Goal: Task Accomplishment & Management: Manage account settings

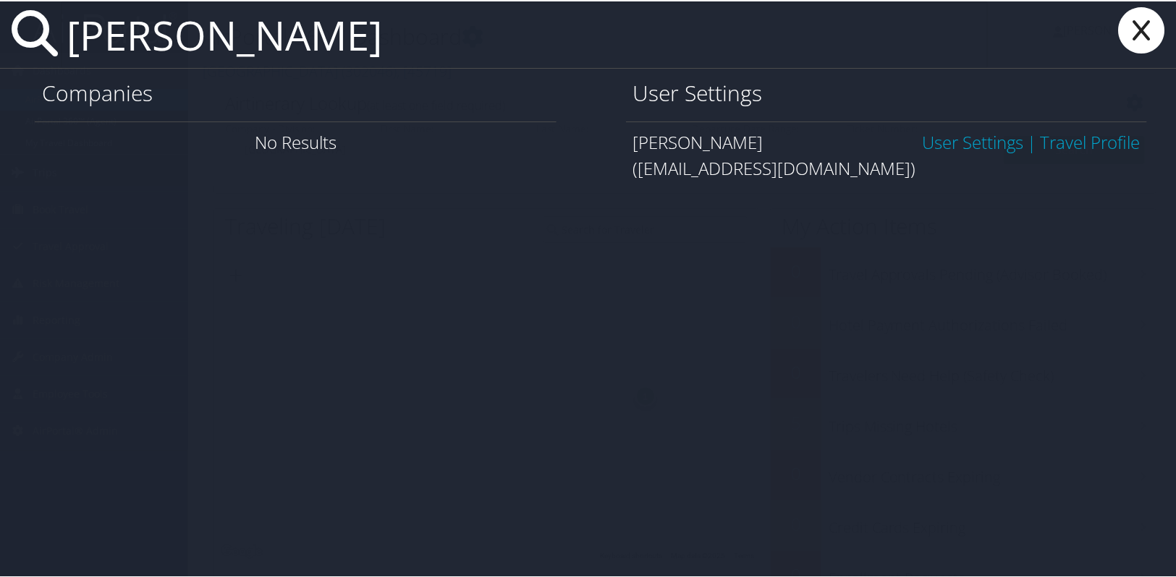
type input "margaret mcmichael"
click at [980, 136] on link "User Settings" at bounding box center [972, 141] width 101 height 24
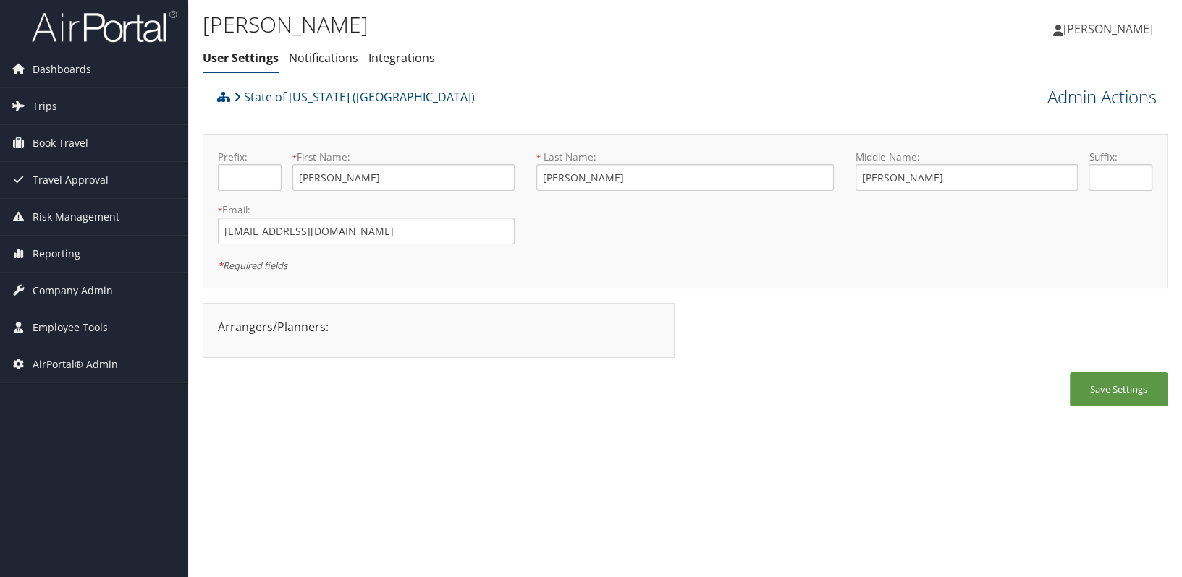
click at [1064, 100] on link "Admin Actions" at bounding box center [1101, 97] width 109 height 25
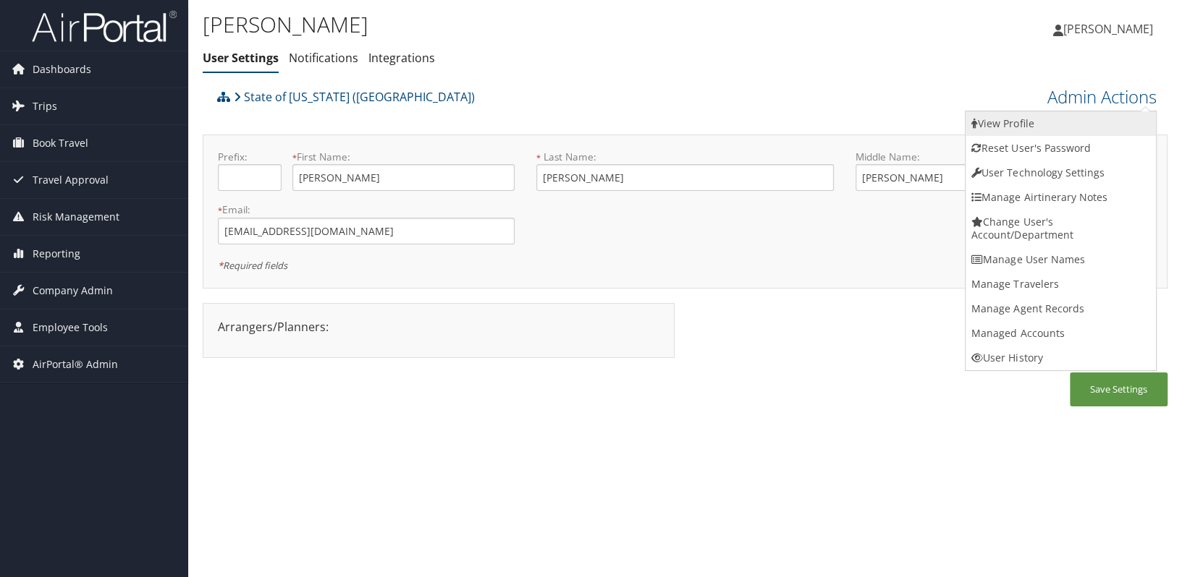
click at [1003, 122] on link "View Profile" at bounding box center [1060, 123] width 190 height 25
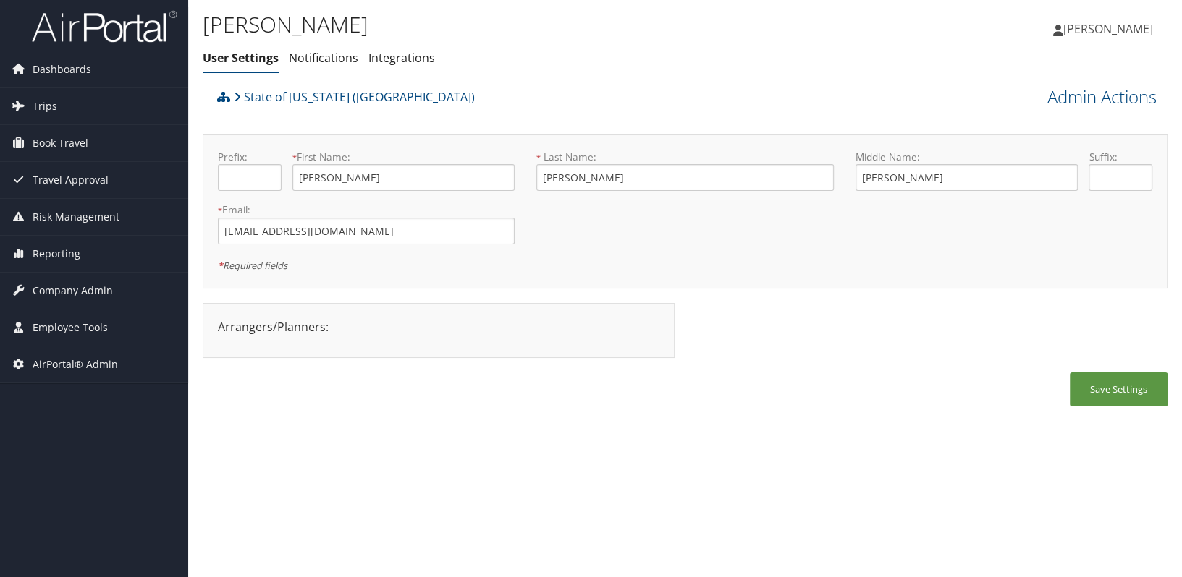
click at [396, 441] on div "MARGARET MCMICHAEL User Settings Notifications Integrations User Settings Notif…" at bounding box center [684, 288] width 993 height 577
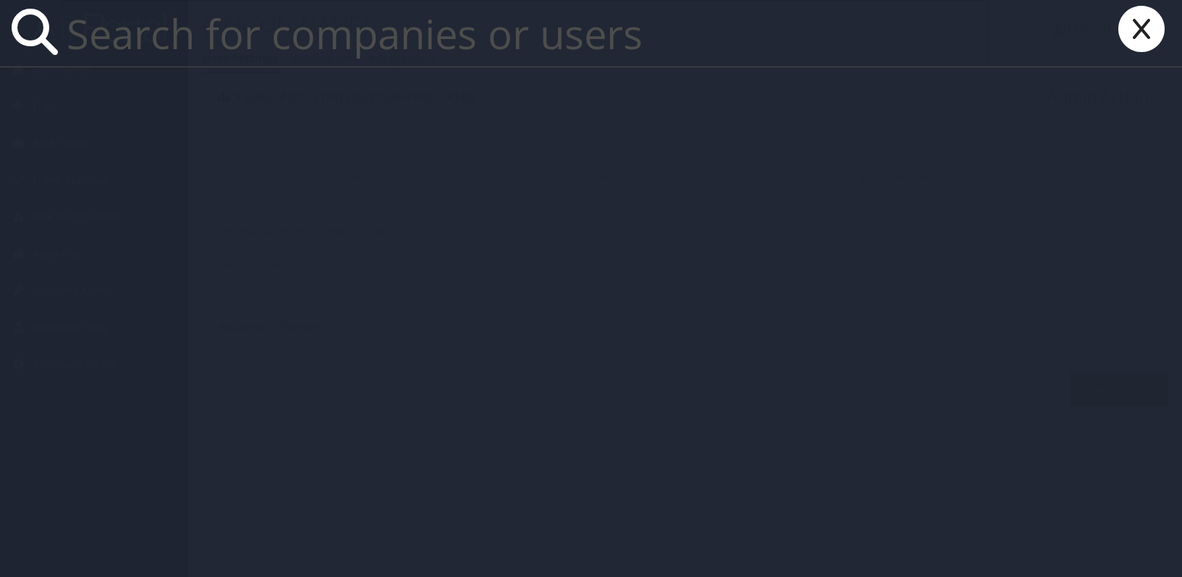
paste input "TECH / COMM COLLEGE/[GEOGRAPHIC_DATA] COM COL"
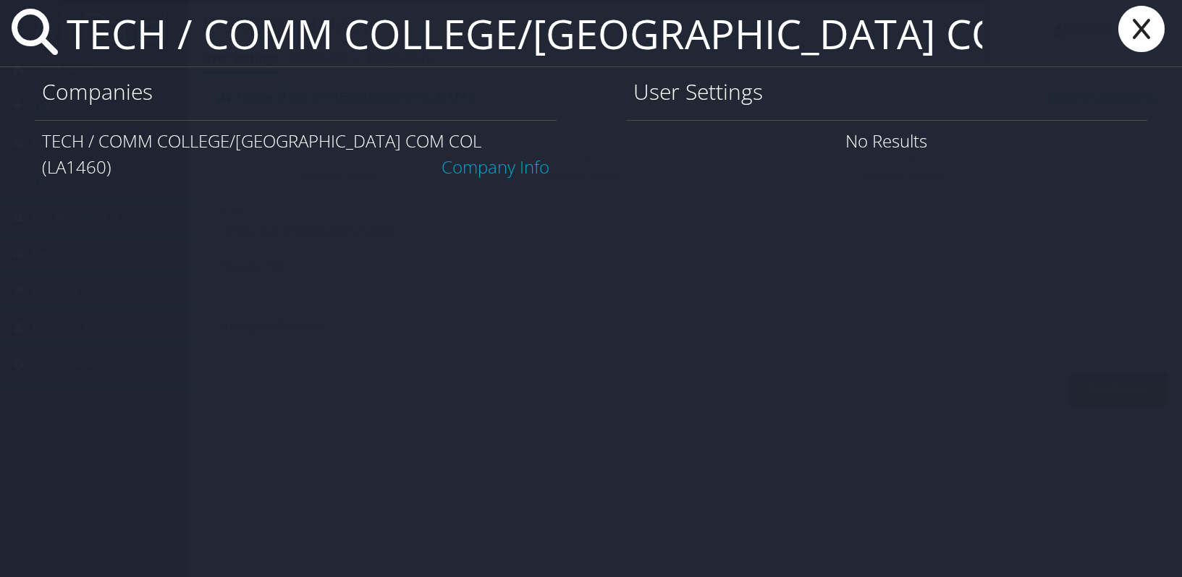
type input "TECH / COMM COLLEGE/[GEOGRAPHIC_DATA] COM COL"
click at [470, 155] on link "Company Info" at bounding box center [495, 167] width 108 height 24
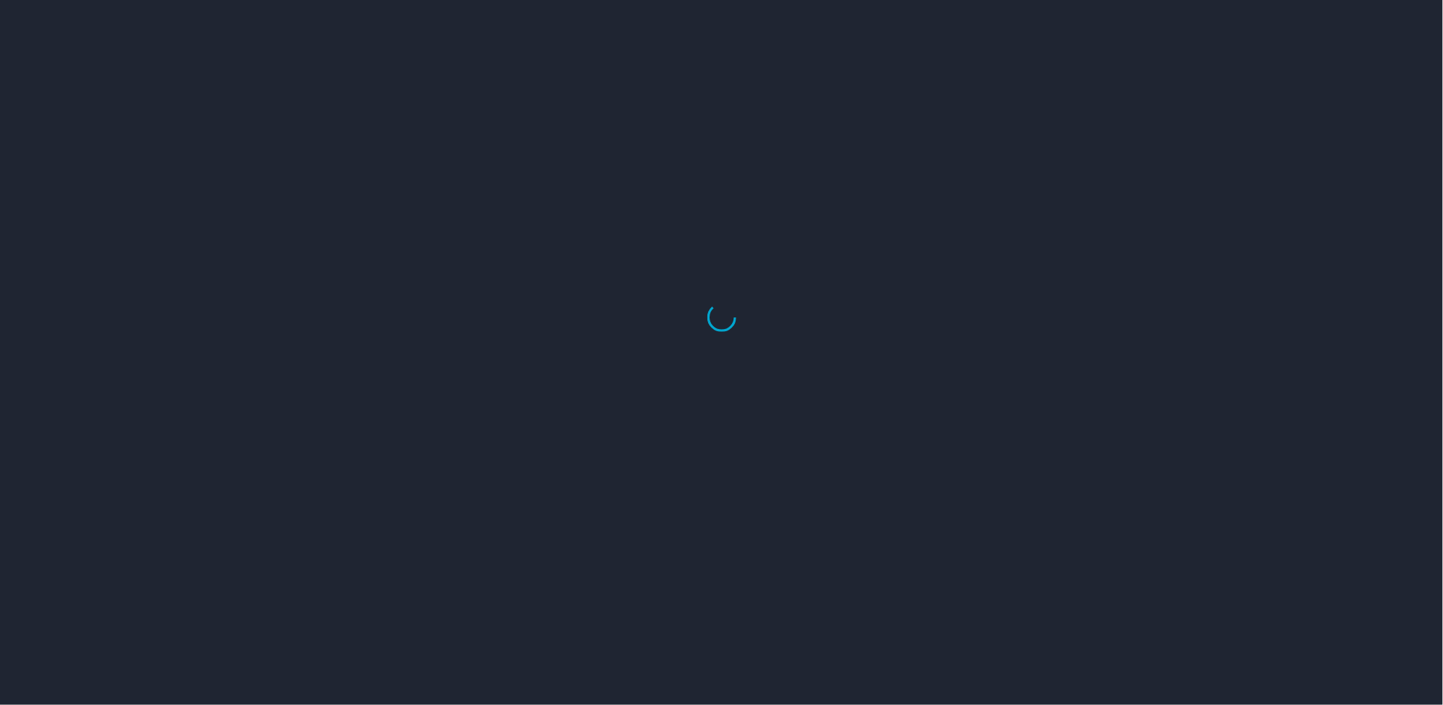
select select "US"
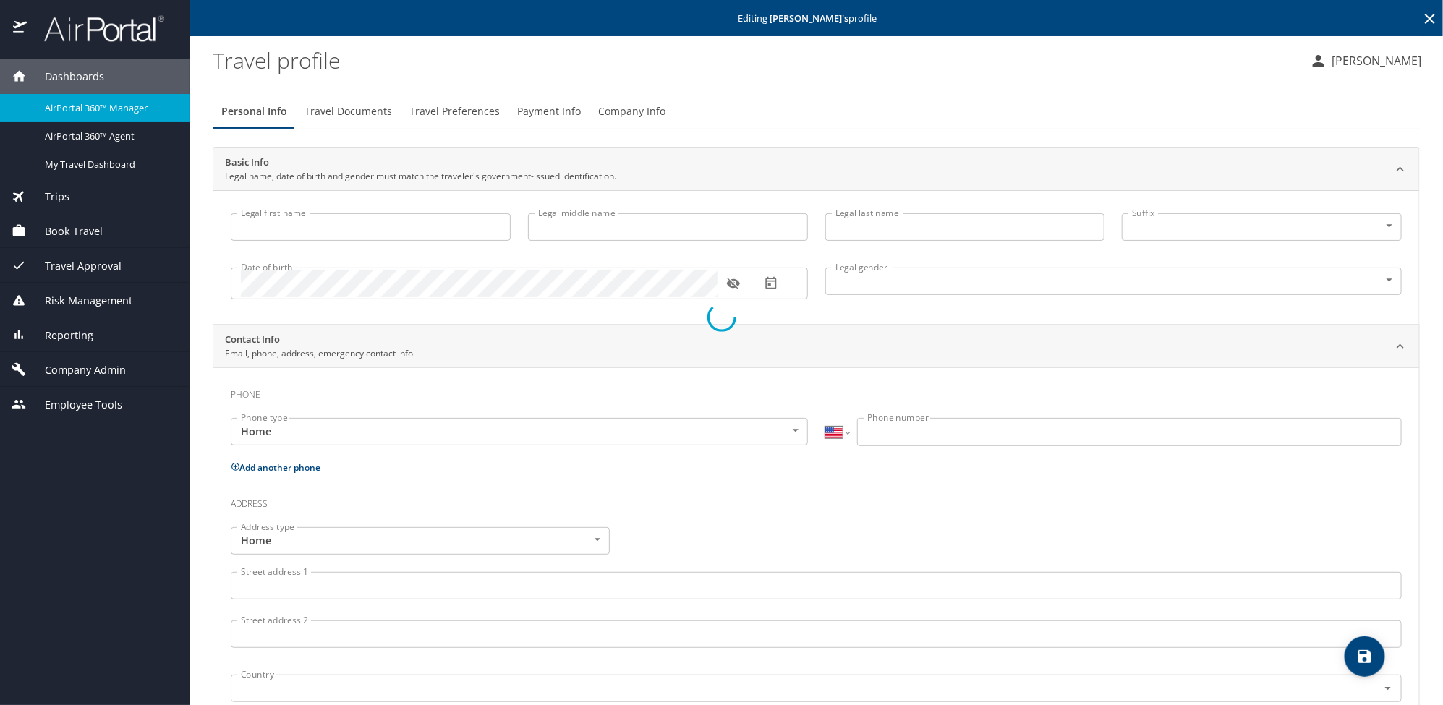
type input "MARGARET"
type input "Anne"
type input "MCMICHAEL"
type input "Female"
select select "US"
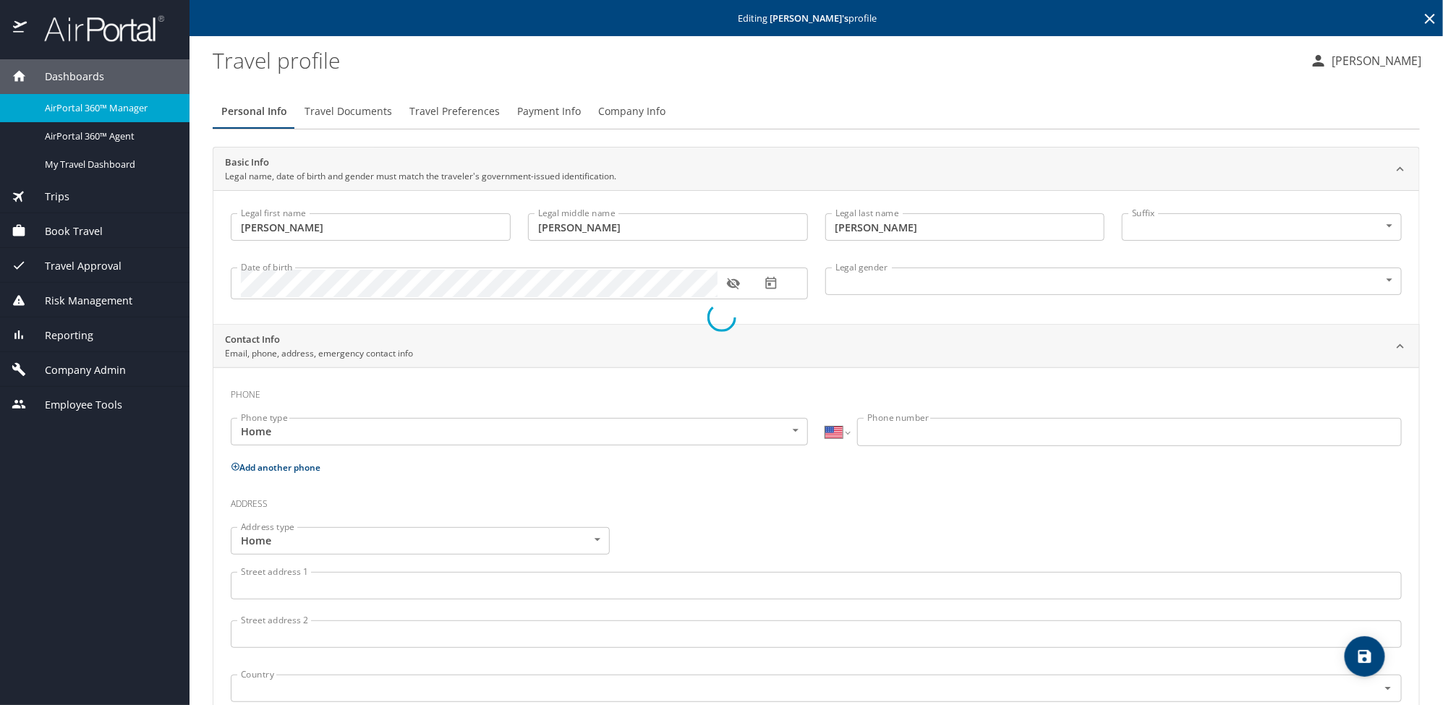
select select "US"
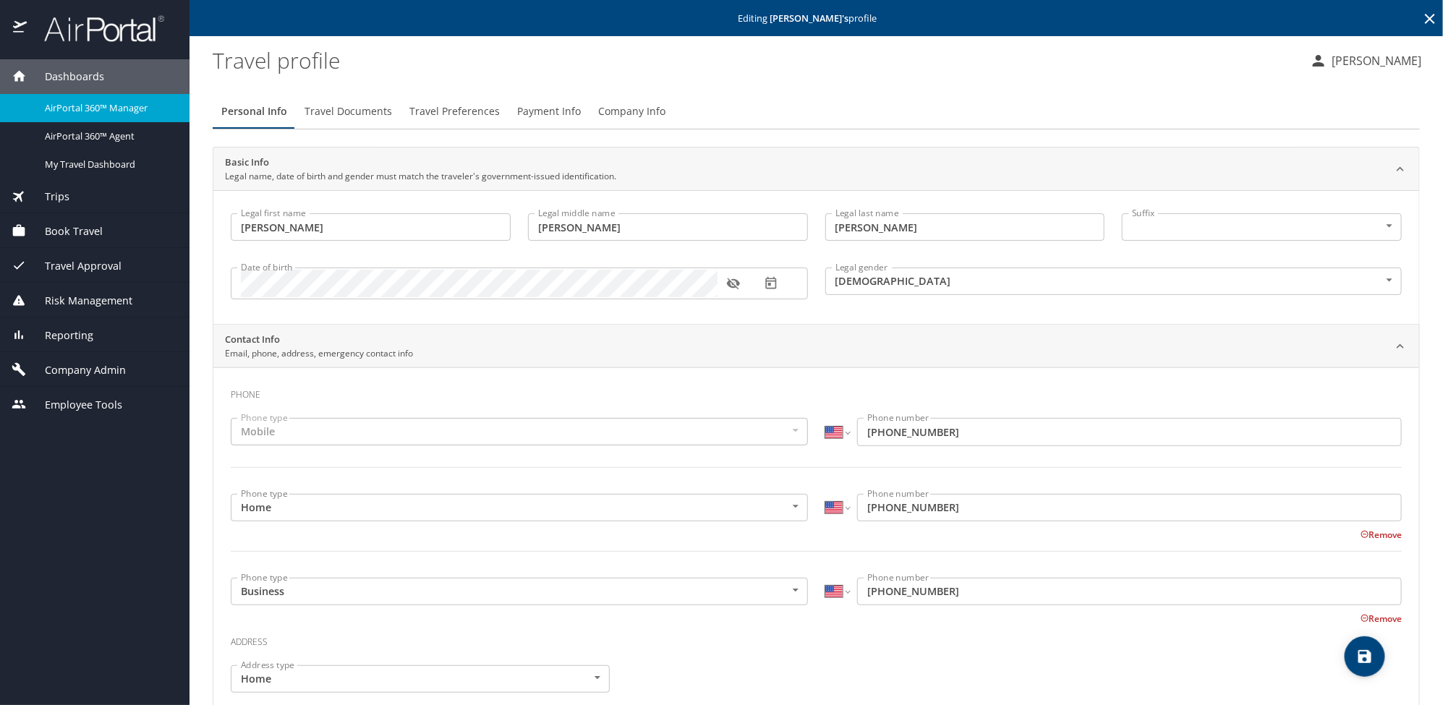
click at [639, 96] on button "Company Info" at bounding box center [632, 111] width 85 height 35
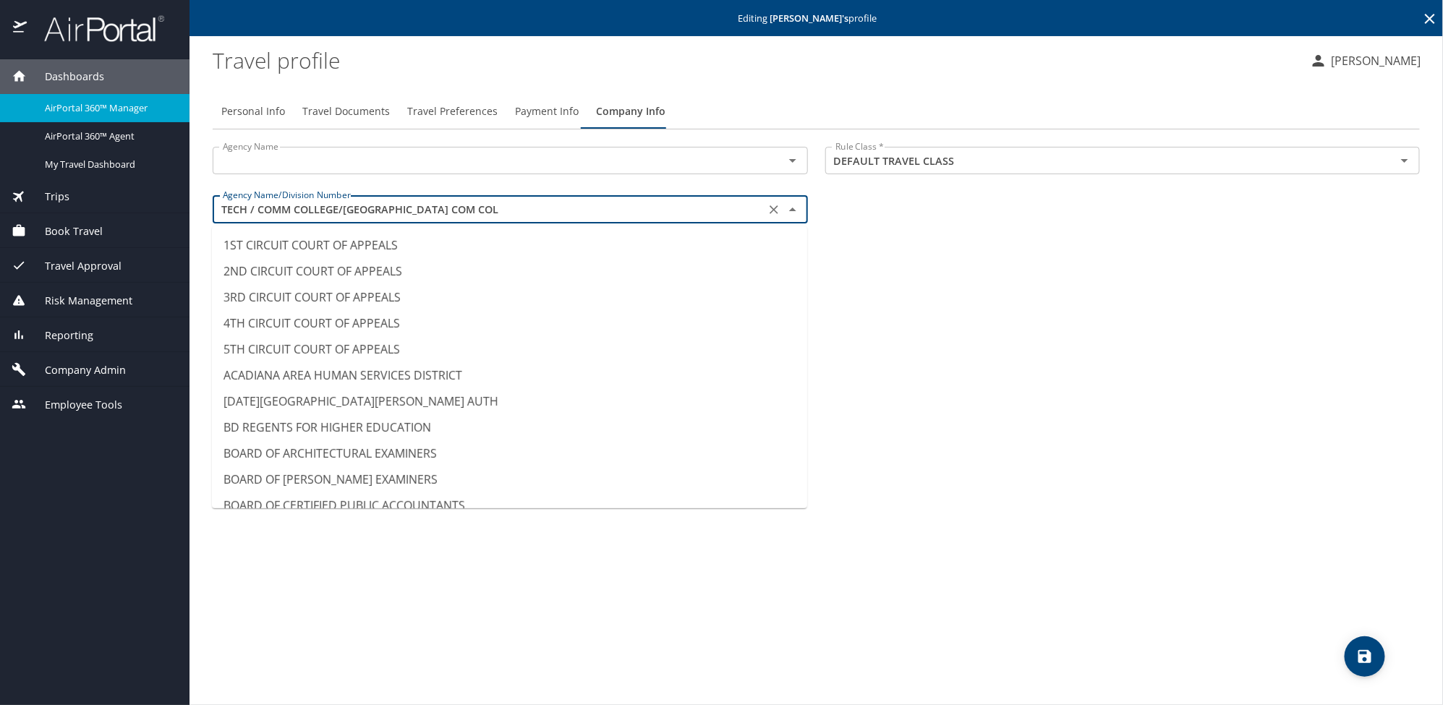
scroll to position [12277, 0]
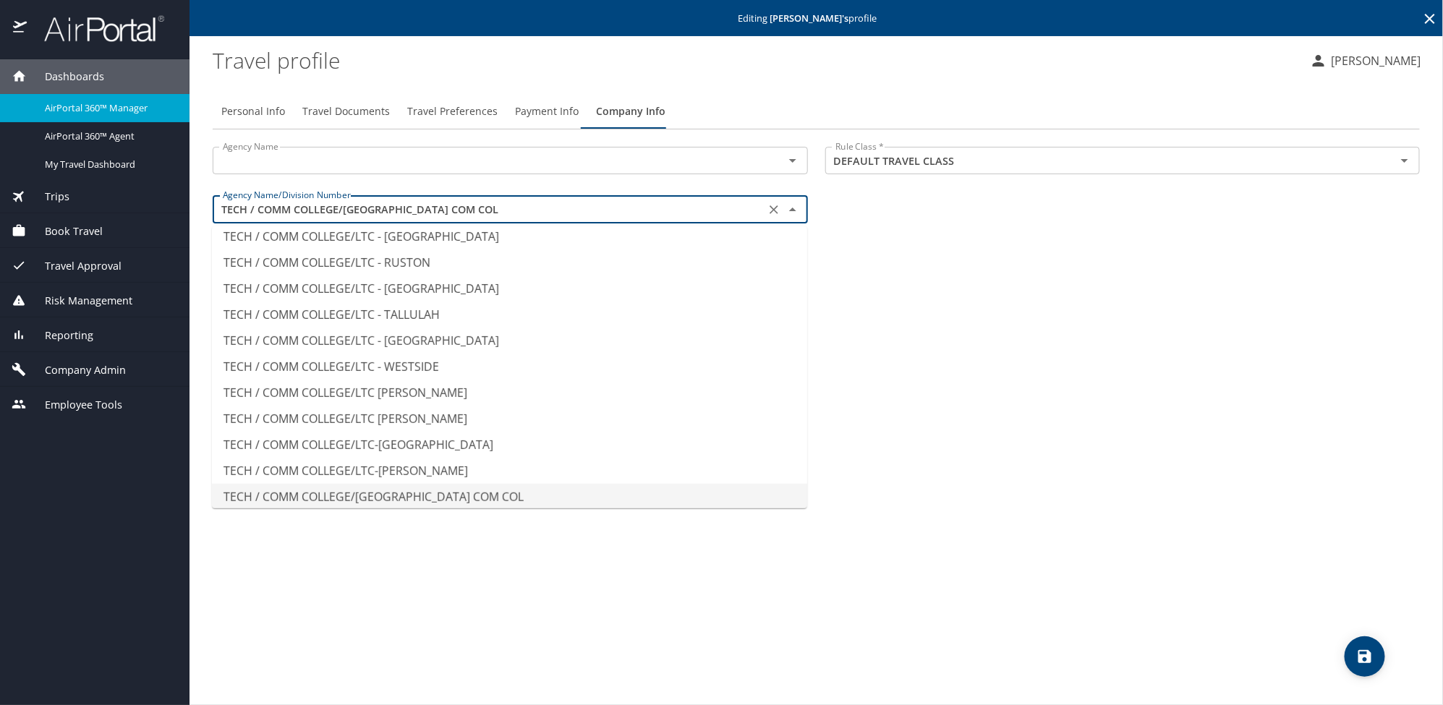
drag, startPoint x: 471, startPoint y: 208, endPoint x: 203, endPoint y: 225, distance: 269.0
click at [203, 225] on main "Editing MARGARET MCMICHAEL 's profile Travel profile Alison Knapp Personal Info…" at bounding box center [817, 352] width 1254 height 705
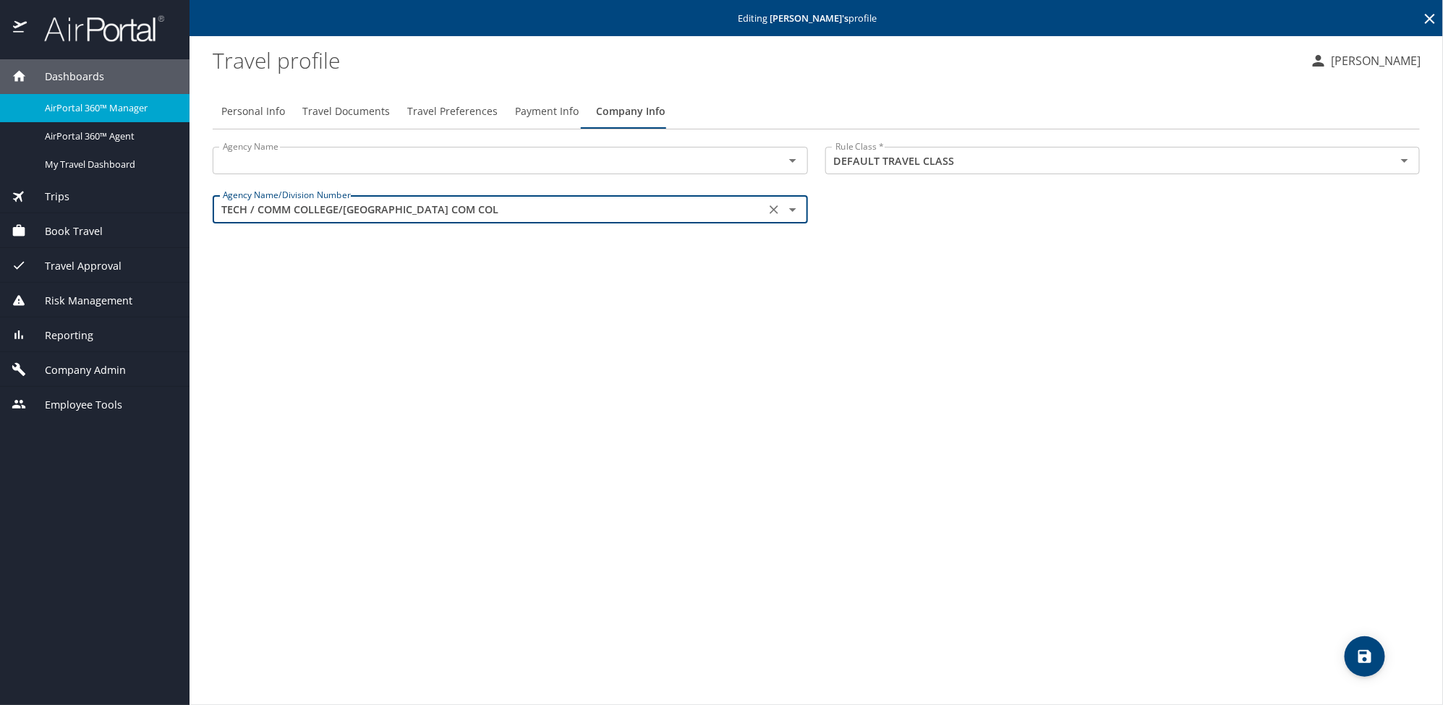
click at [252, 118] on span "Personal Info" at bounding box center [253, 112] width 64 height 18
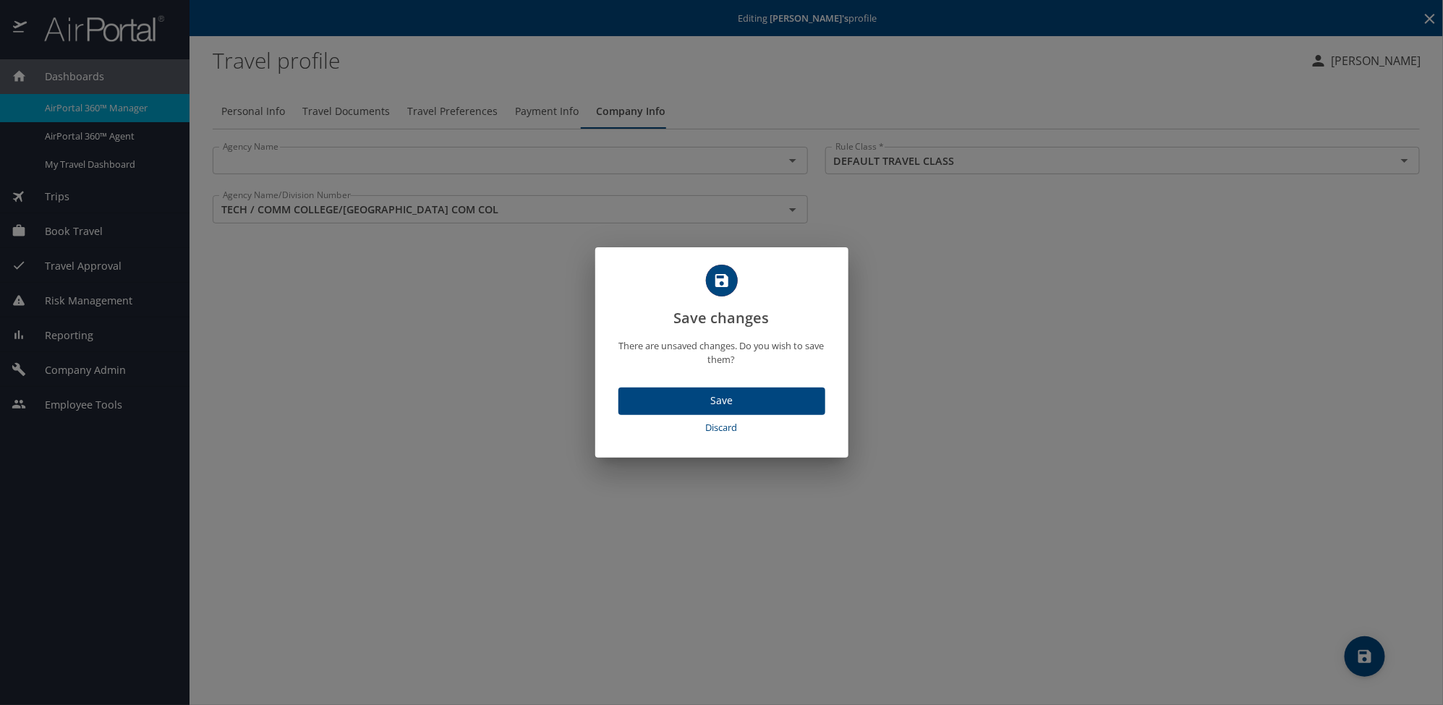
click at [703, 427] on span "Discard" at bounding box center [721, 428] width 195 height 17
select select "US"
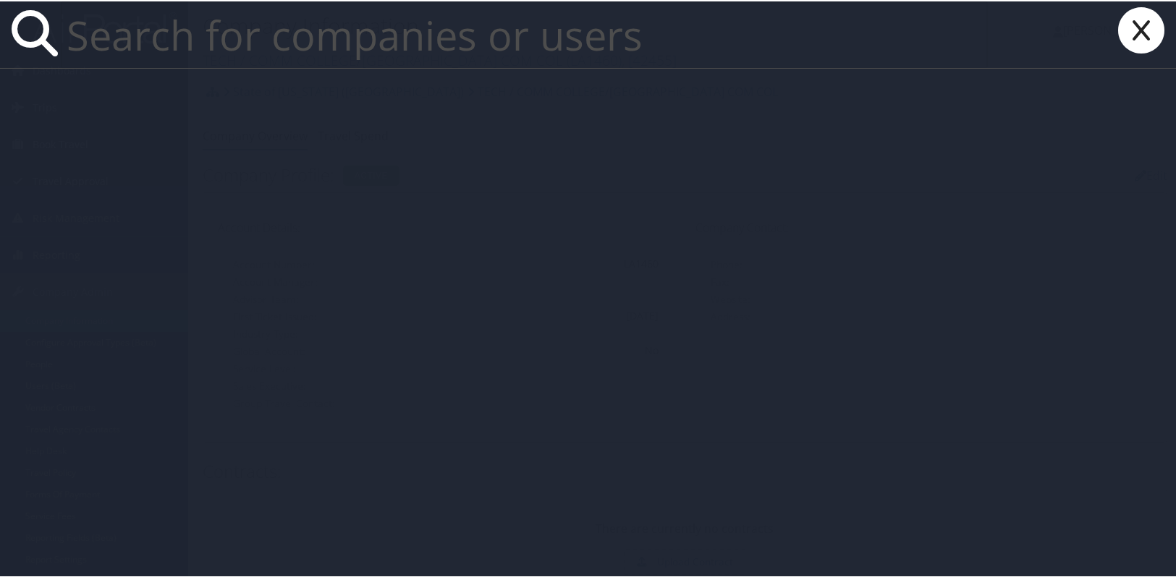
paste input "[EMAIL_ADDRESS][PERSON_NAME][DOMAIN_NAME]"
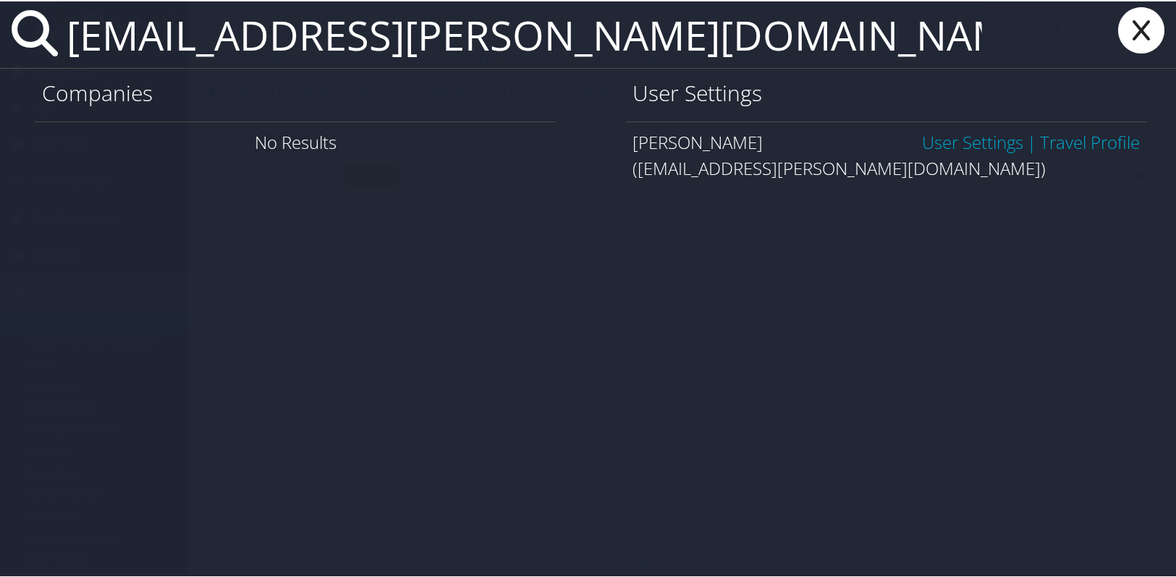
type input "[EMAIL_ADDRESS][PERSON_NAME][DOMAIN_NAME]"
click at [955, 137] on link "User Settings" at bounding box center [972, 141] width 101 height 24
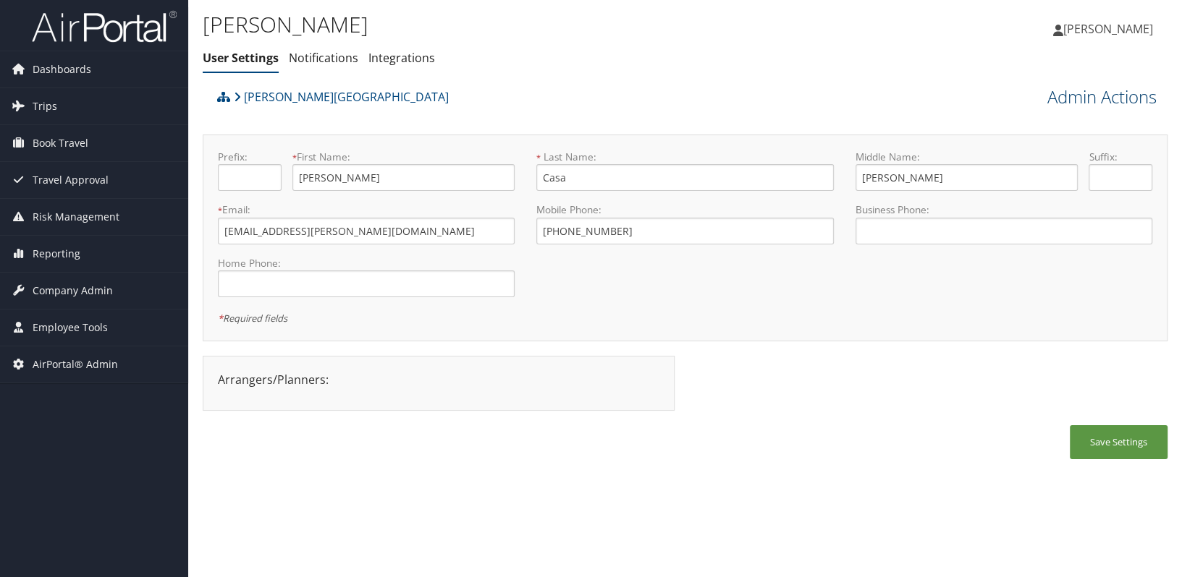
click at [1090, 103] on link "Admin Actions" at bounding box center [1101, 97] width 109 height 25
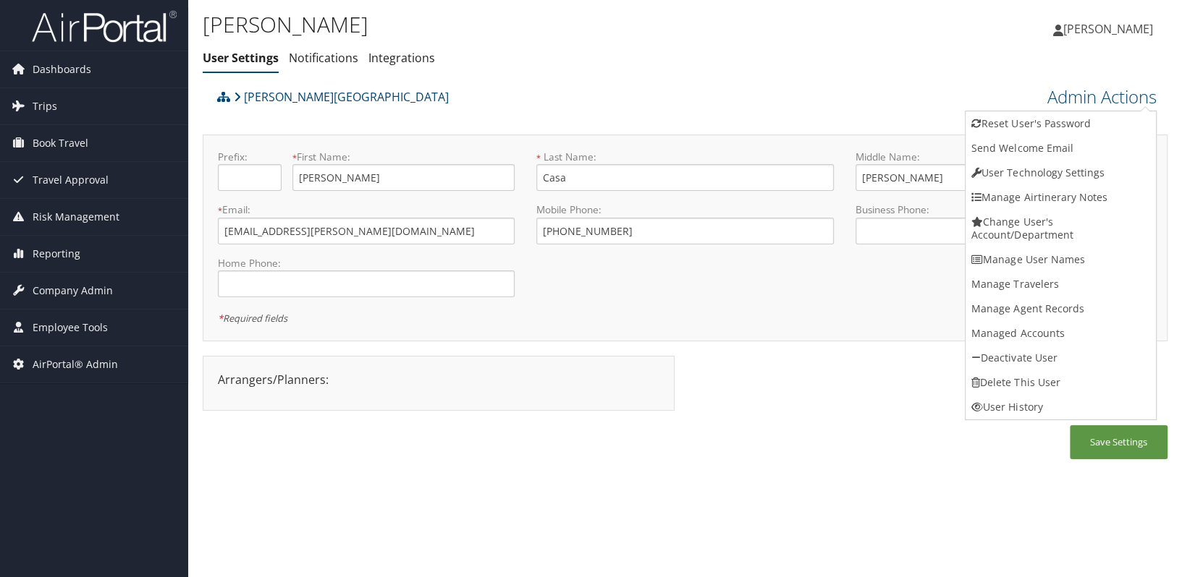
click at [856, 395] on div "Arrangers/Planners: Edit Arrangers & Planners Sandra Atkins Save Changes Cancel…" at bounding box center [685, 390] width 964 height 69
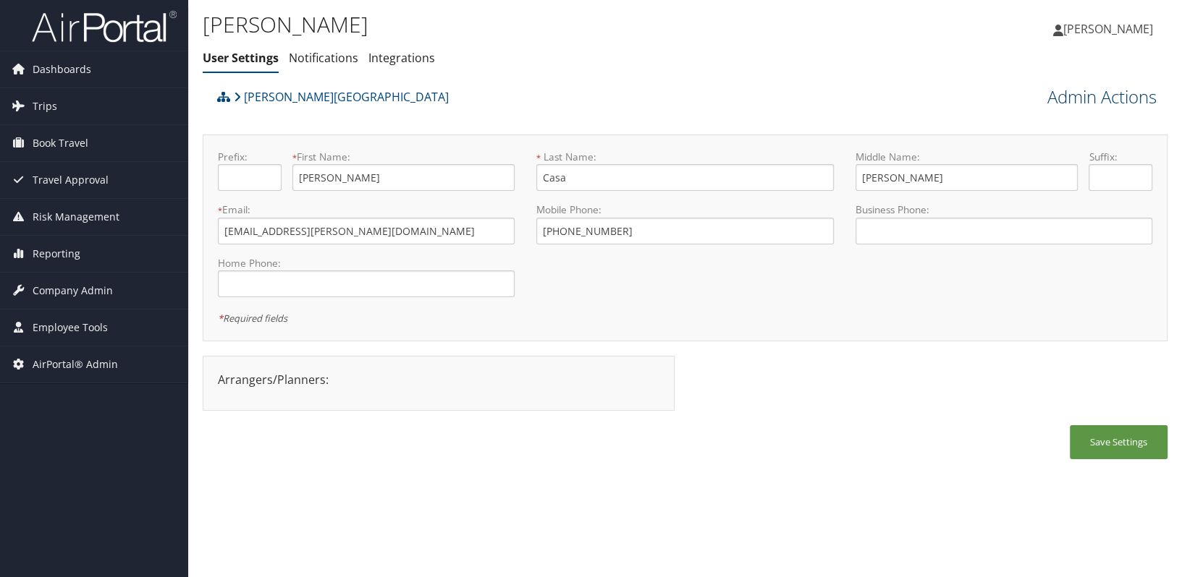
click at [1117, 95] on link "Admin Actions" at bounding box center [1101, 97] width 109 height 25
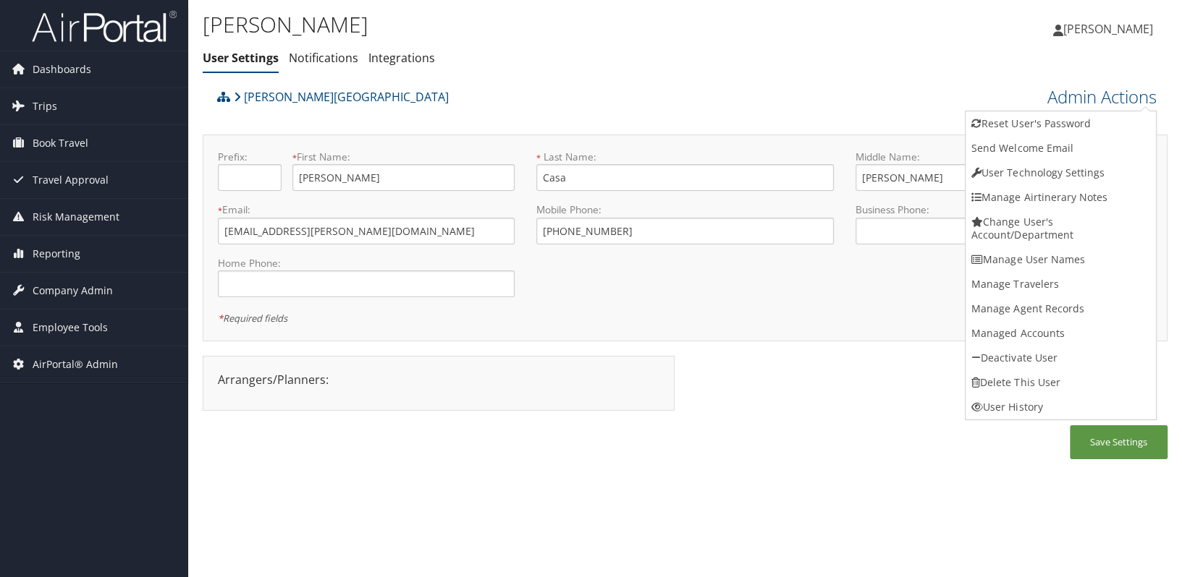
click at [838, 53] on div "Alison Knapp Alison Knapp My Settings Travel Agency Contacts Log Consulting Tim…" at bounding box center [985, 35] width 394 height 56
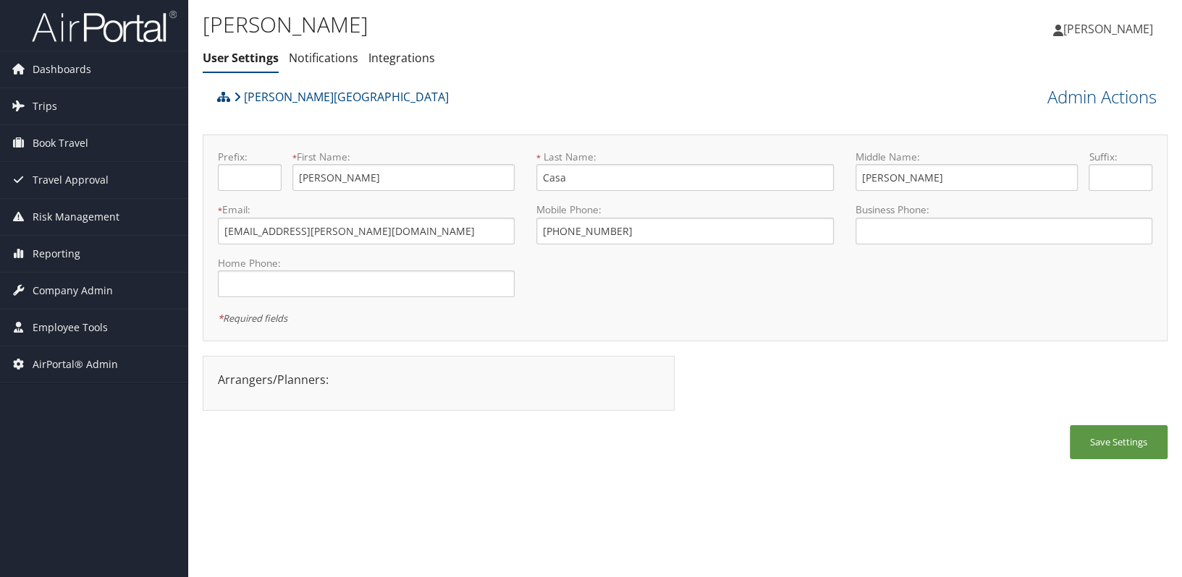
click at [323, 506] on div "Andrew Casa User Settings Notifications Integrations User Settings Notification…" at bounding box center [684, 288] width 993 height 577
click at [817, 427] on div "Save Settings" at bounding box center [685, 449] width 964 height 48
click at [815, 441] on div "Save Settings" at bounding box center [685, 449] width 964 height 48
click at [29, 457] on div "Dashboards AirPortal 360™ (Manager) AirPortal 360™ (Agent) My Travel Dashboard …" at bounding box center [591, 288] width 1182 height 577
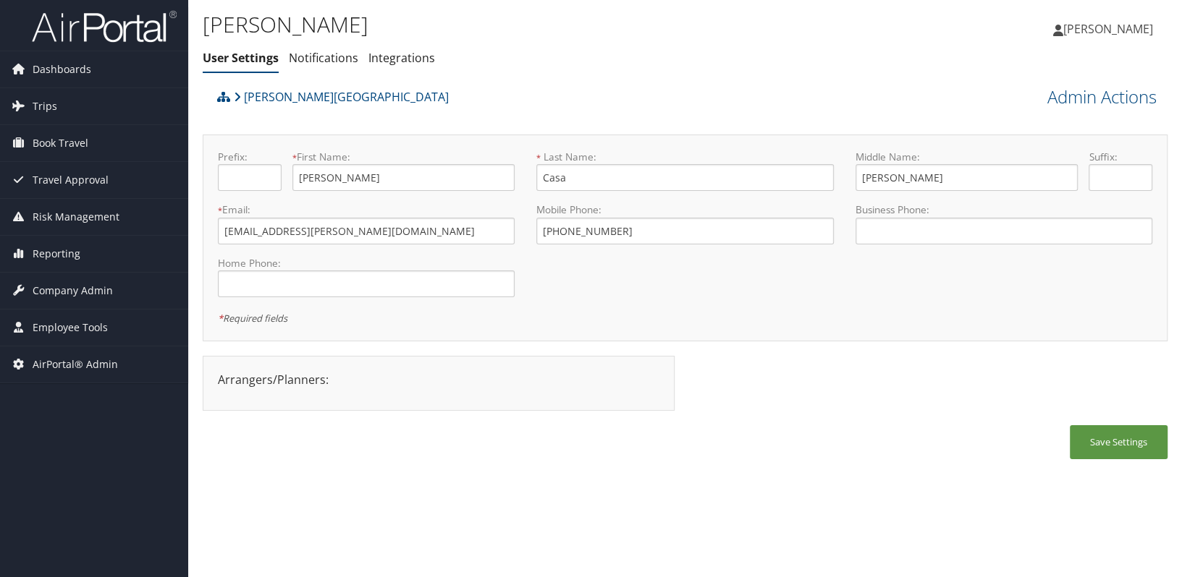
click at [807, 484] on div "Andrew Casa User Settings Notifications Integrations User Settings Notification…" at bounding box center [684, 288] width 993 height 577
click at [93, 289] on span "Company Admin" at bounding box center [73, 291] width 80 height 36
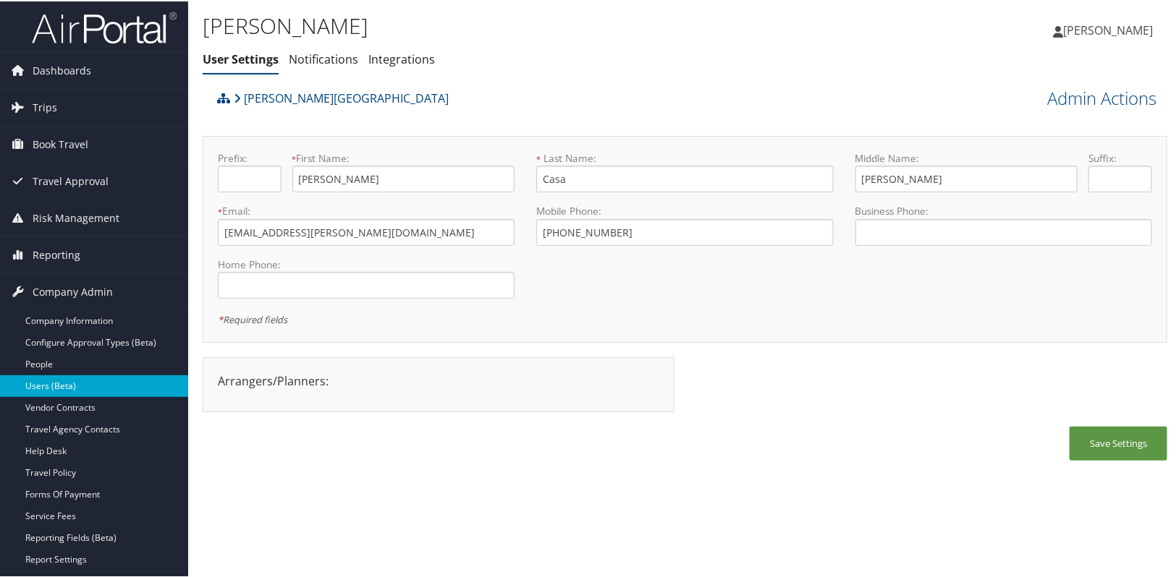
click at [77, 383] on link "Users (Beta)" at bounding box center [94, 385] width 188 height 22
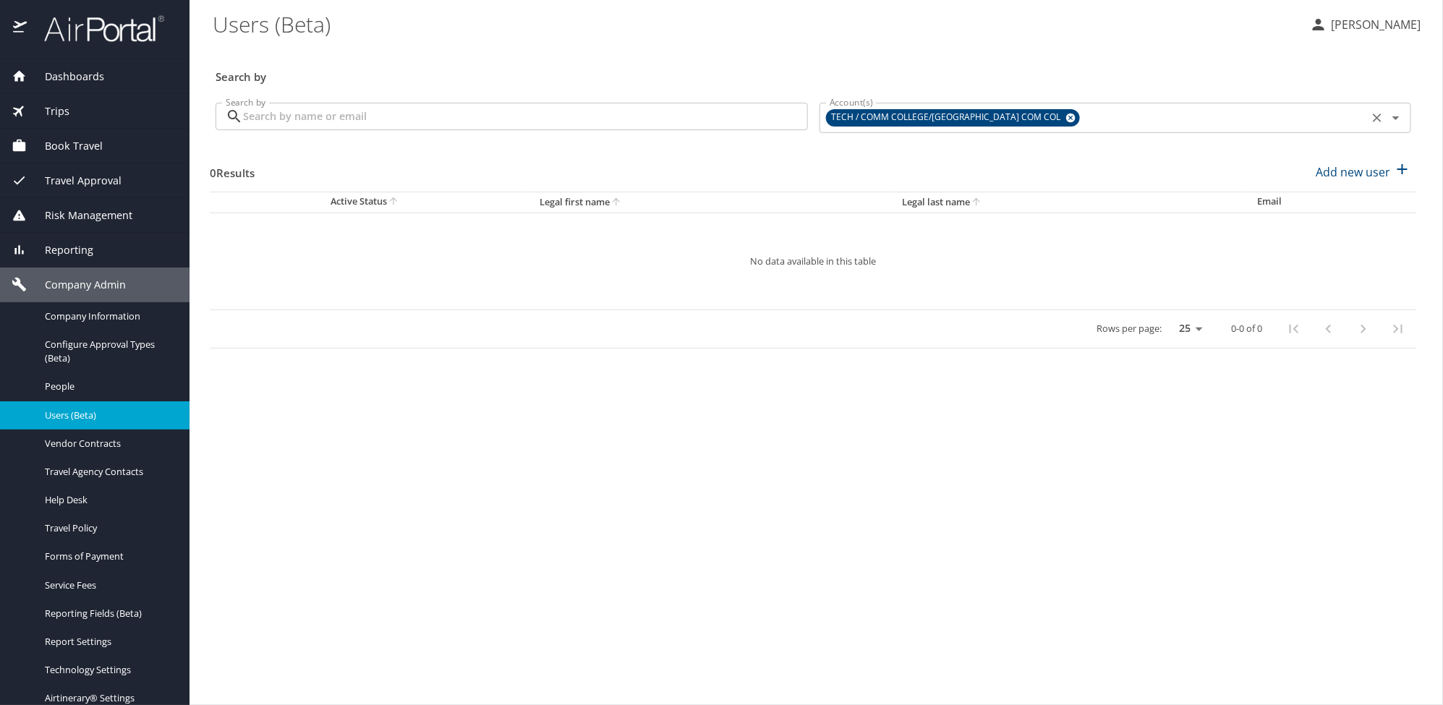
click at [1066, 119] on icon at bounding box center [1070, 118] width 9 height 9
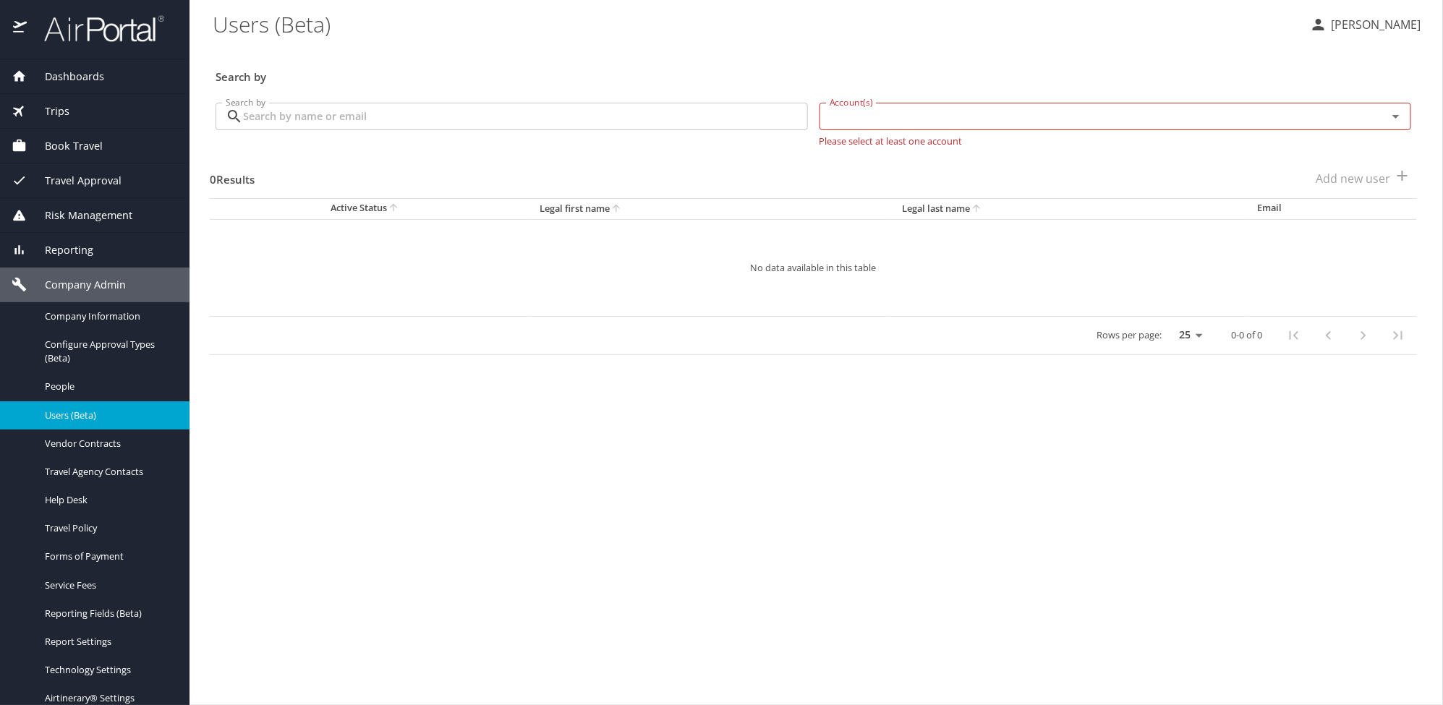
click at [897, 125] on input "Account(s)" at bounding box center [1094, 116] width 541 height 19
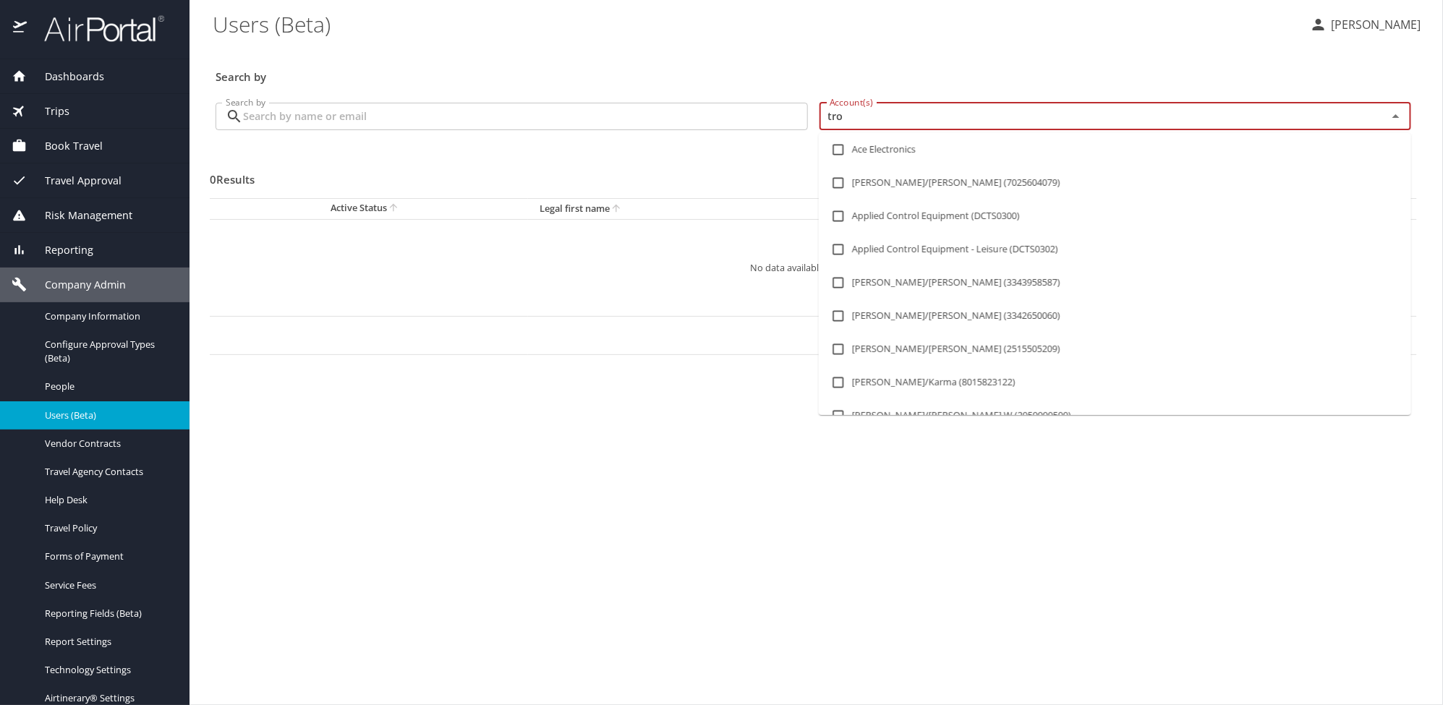
type input "troy"
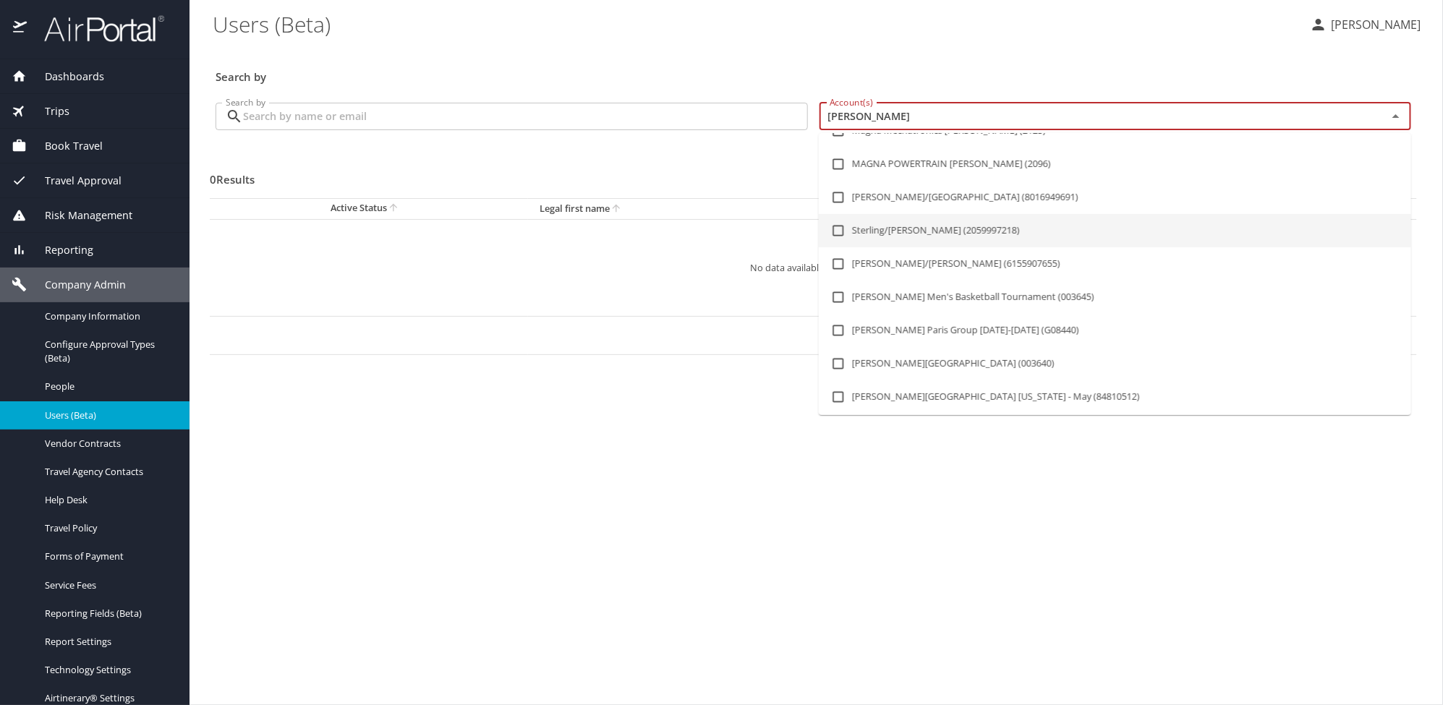
scroll to position [161, 0]
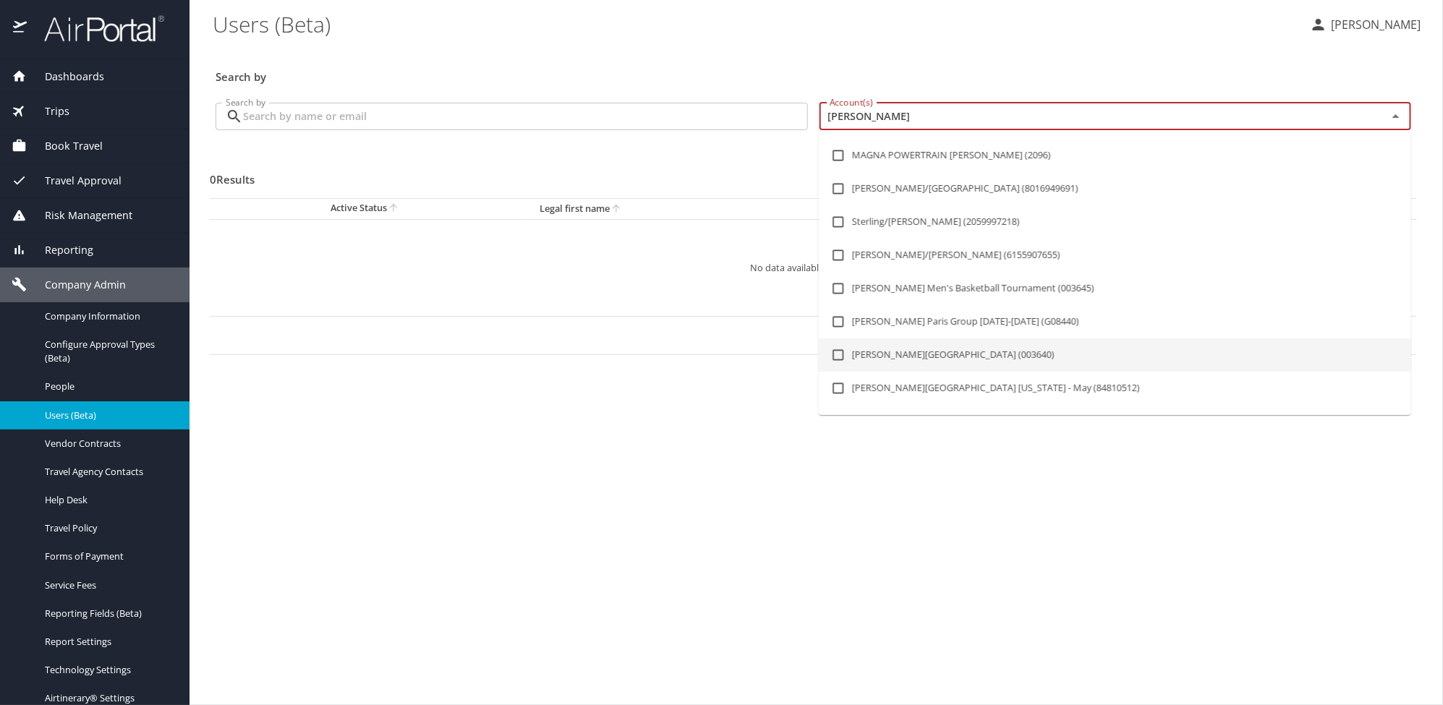
click at [926, 356] on li "Troy University (003640)" at bounding box center [1115, 355] width 593 height 33
checkbox input "true"
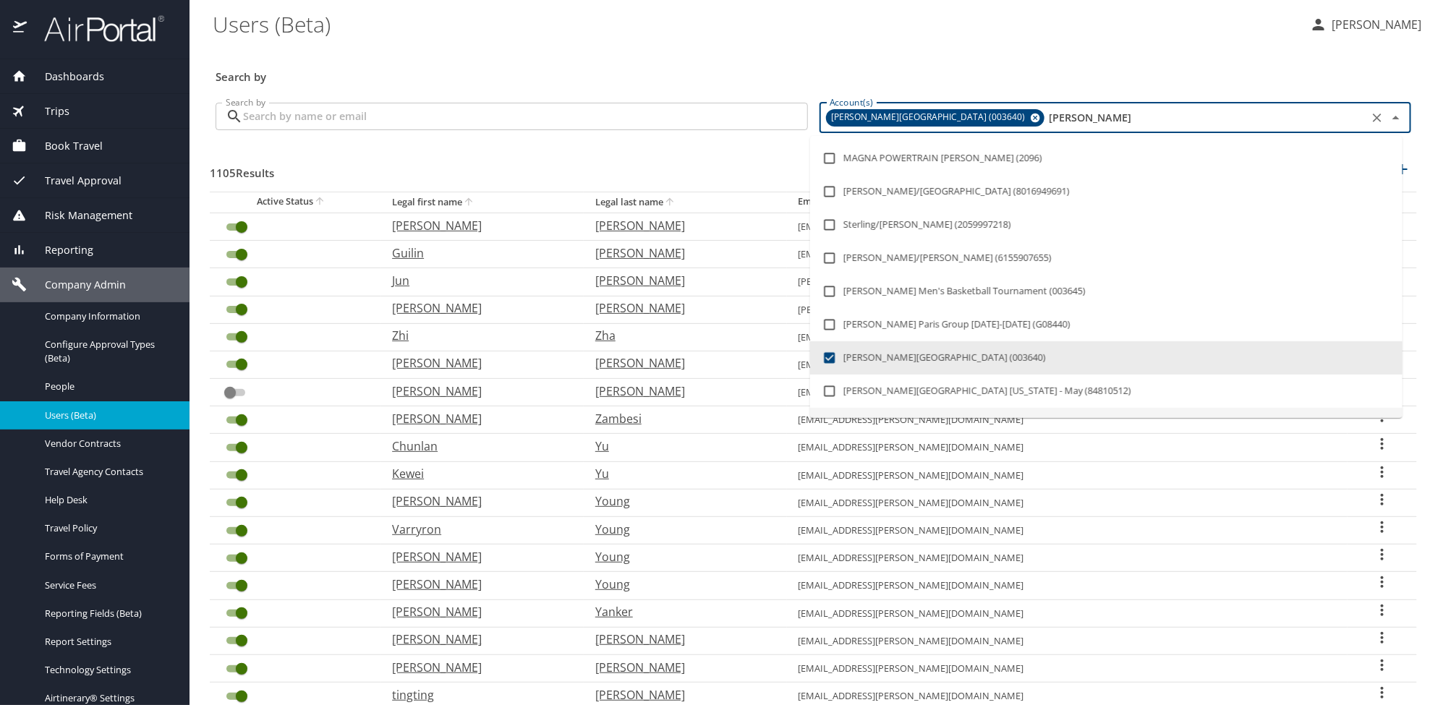
type input "troy"
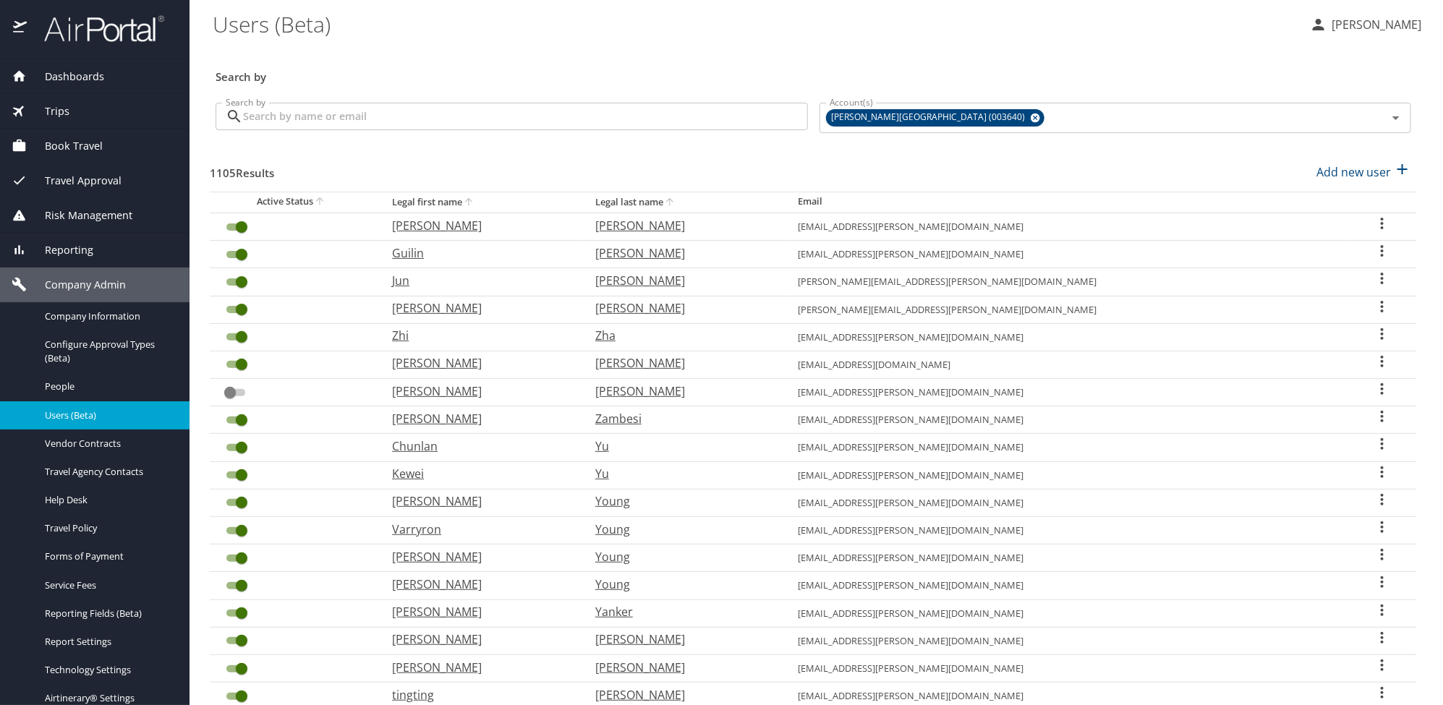
click at [606, 98] on div "Search by Search by" at bounding box center [512, 118] width 604 height 54
click at [384, 119] on input "Search by" at bounding box center [525, 116] width 565 height 27
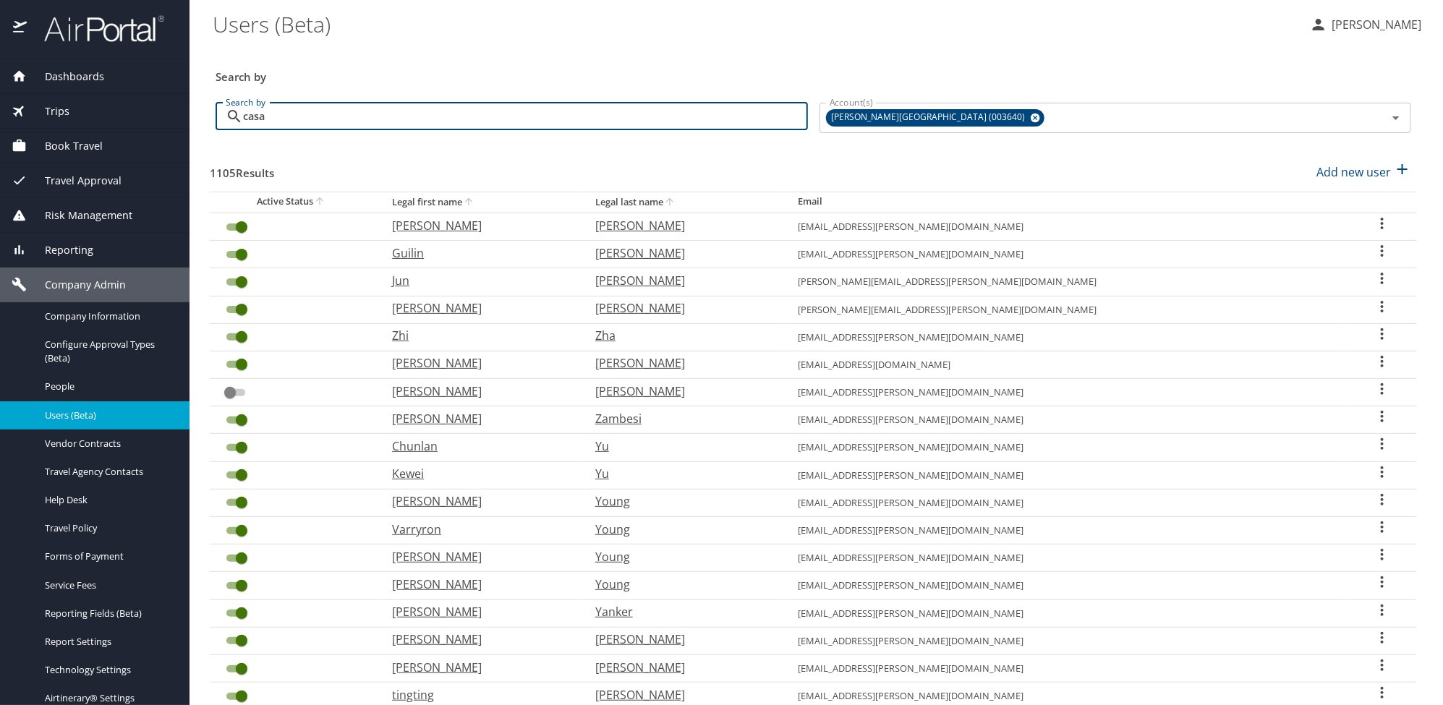
type input "casa"
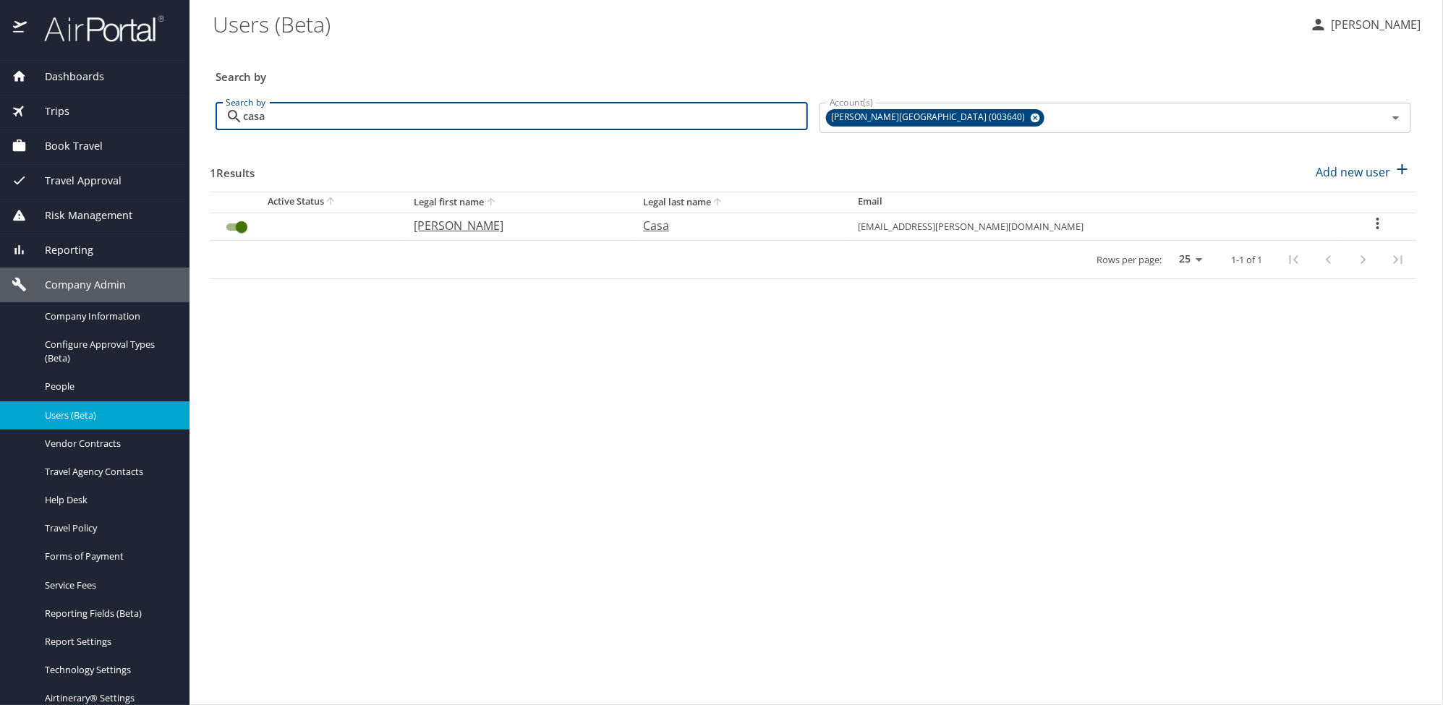
click at [1370, 229] on icon "User Search Table" at bounding box center [1378, 223] width 17 height 17
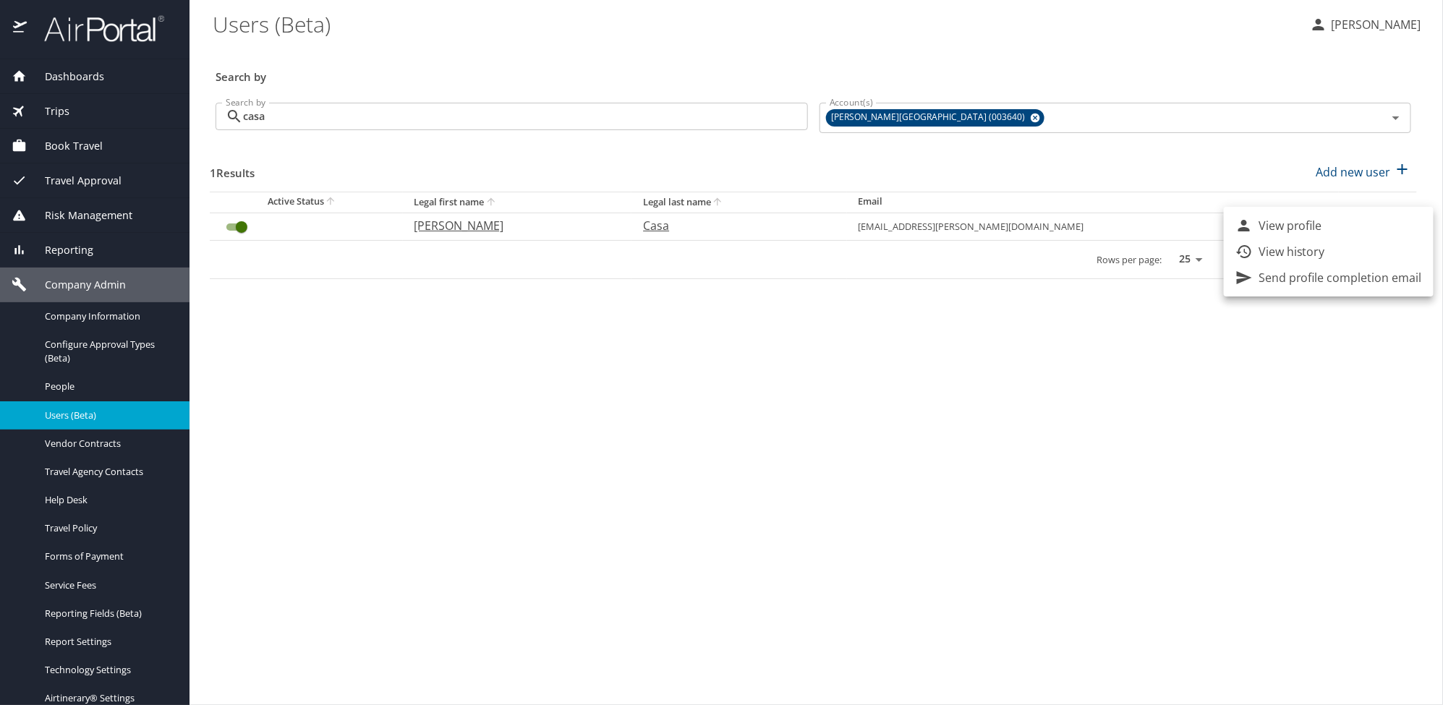
click at [1289, 229] on p "View profile" at bounding box center [1291, 225] width 64 height 17
select select "US"
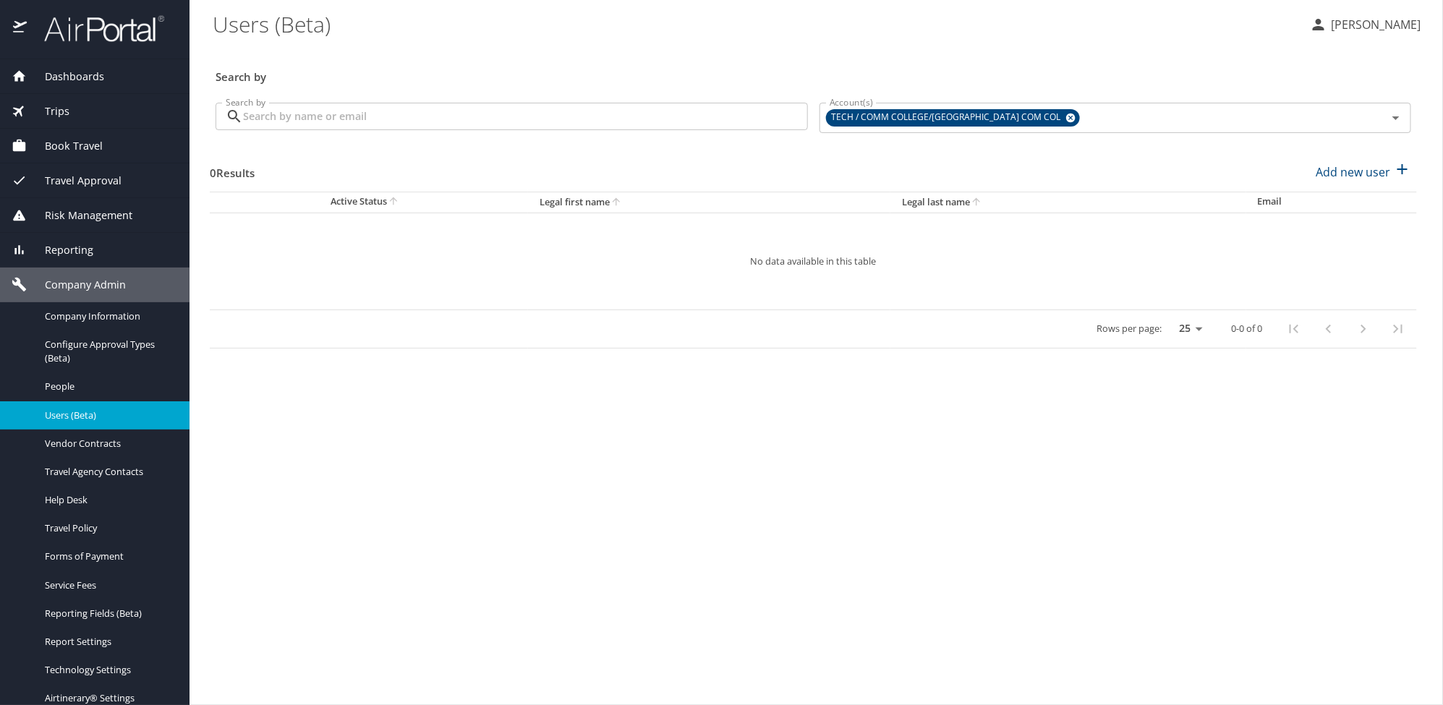
click at [613, 503] on main "Users (Beta) Alison Knapp Search by Search by Search by Account(s) TECH / COMM …" at bounding box center [817, 352] width 1254 height 705
click at [1066, 119] on icon at bounding box center [1070, 118] width 9 height 9
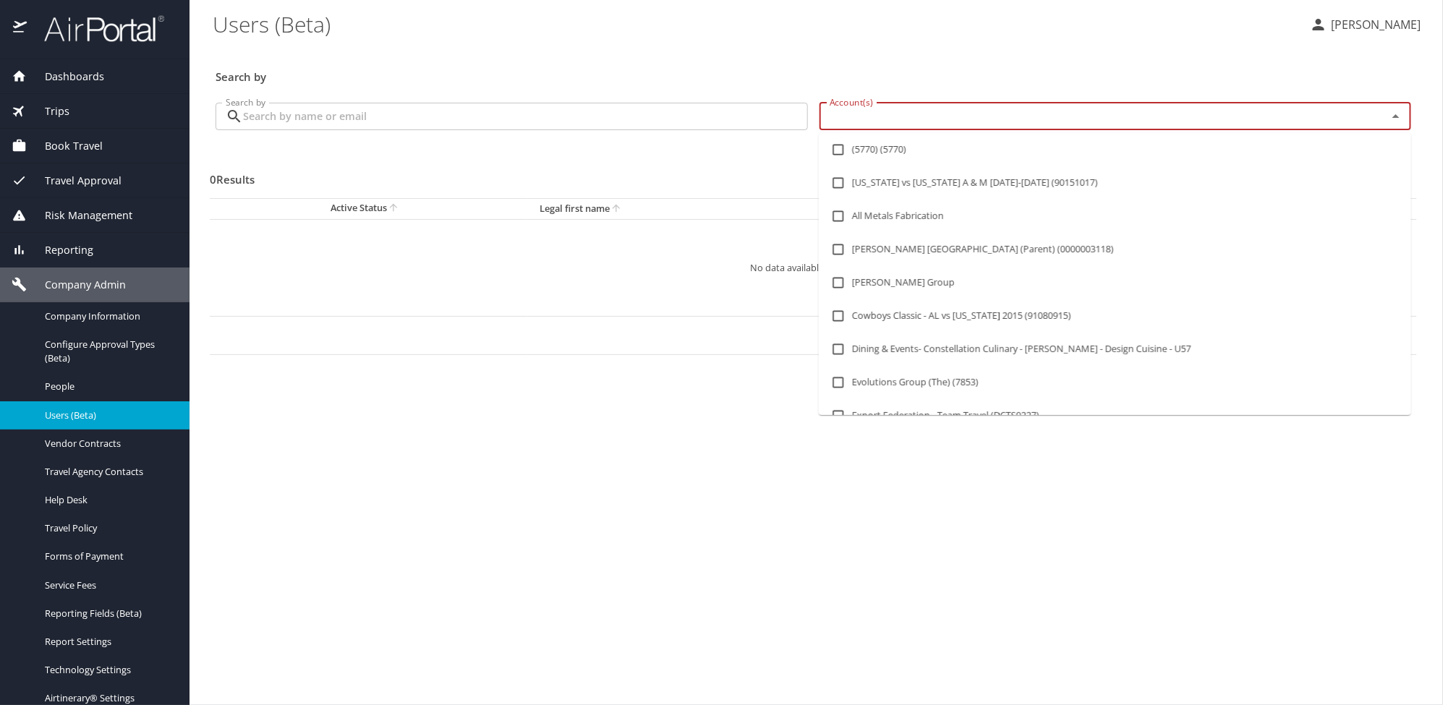
click at [881, 116] on input "Account(s)" at bounding box center [1094, 116] width 541 height 19
type input "troy"
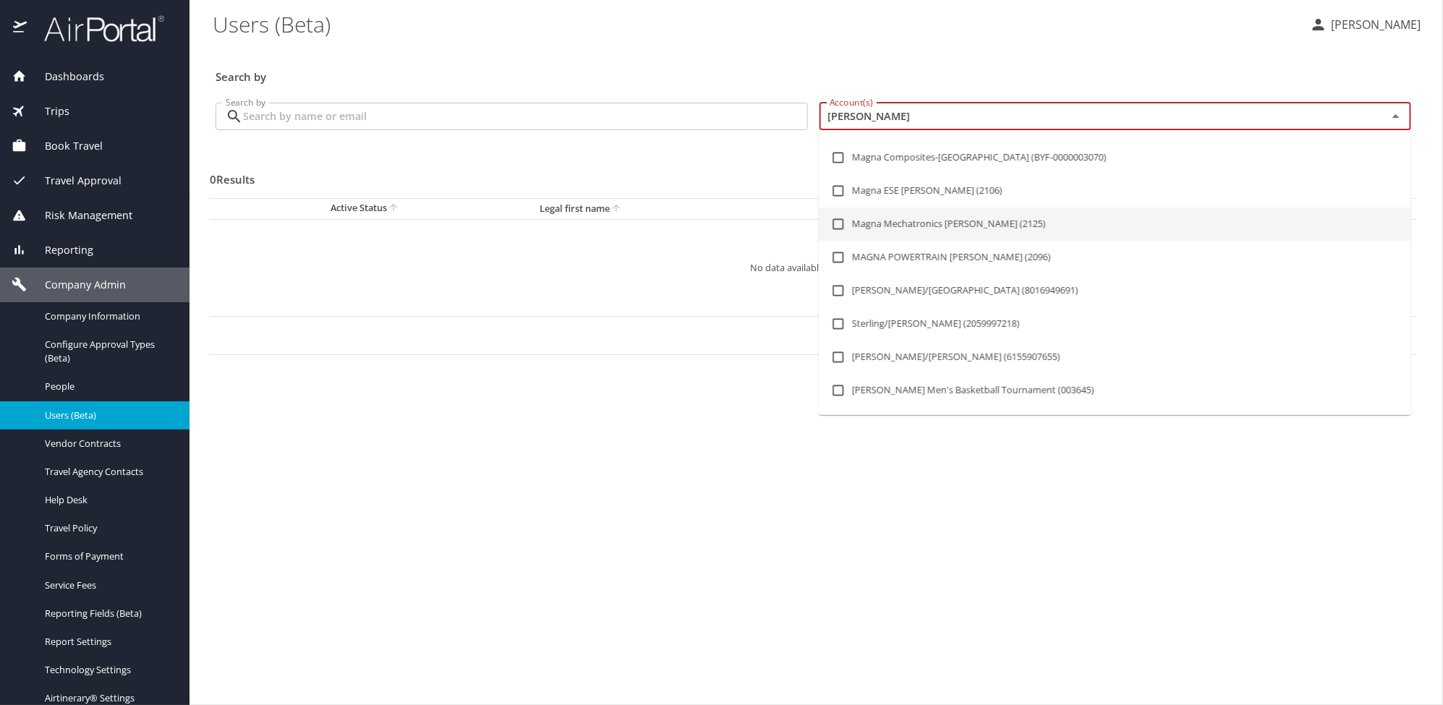
scroll to position [161, 0]
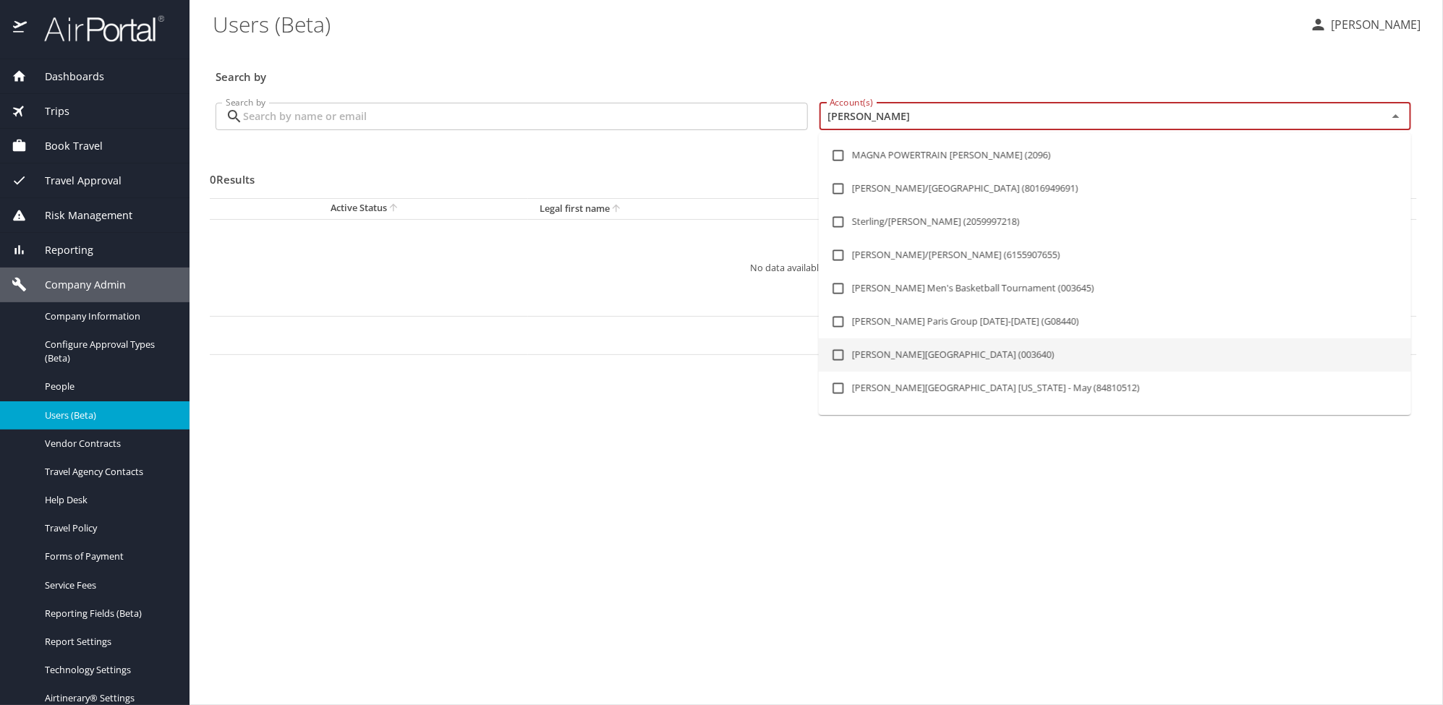
click at [909, 355] on li "Troy University (003640)" at bounding box center [1115, 355] width 593 height 33
checkbox input "true"
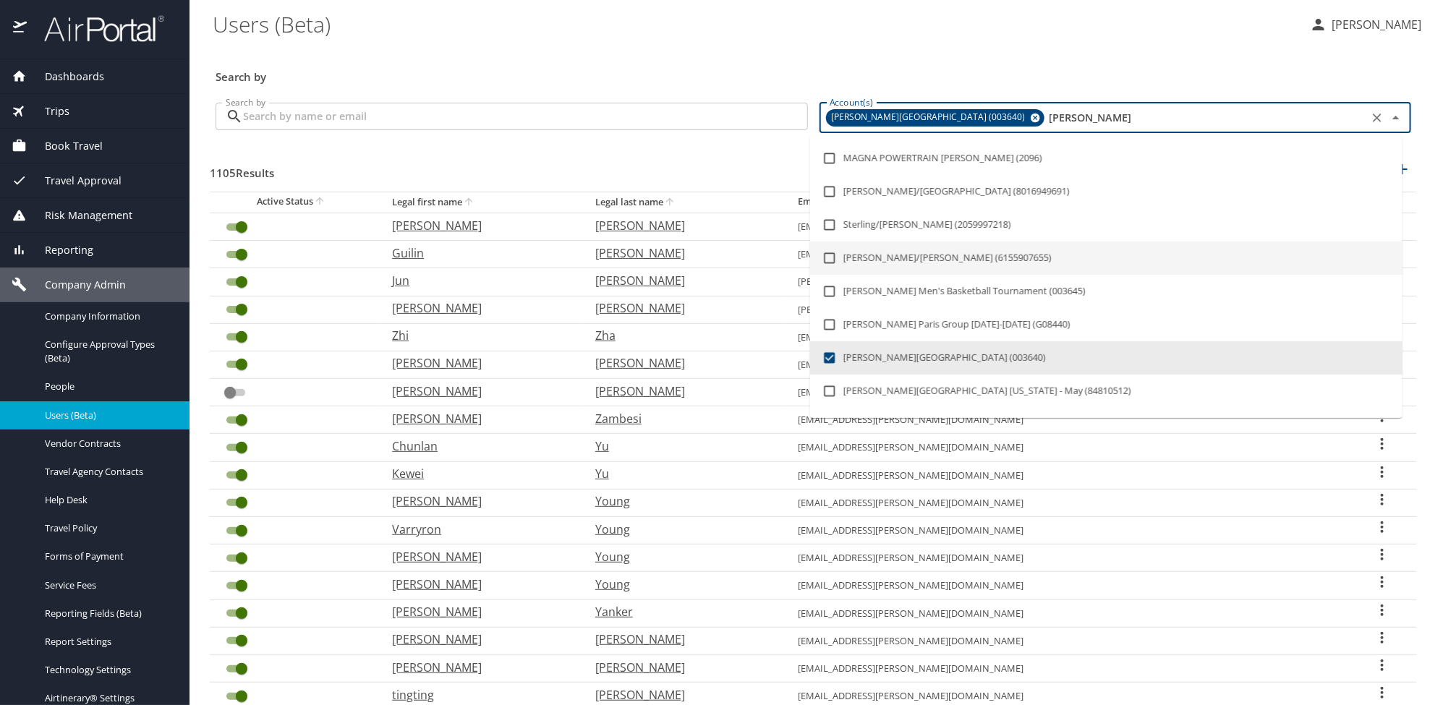
type input "troy"
click at [562, 22] on \(Beta\) "Users (Beta)" at bounding box center [756, 23] width 1086 height 45
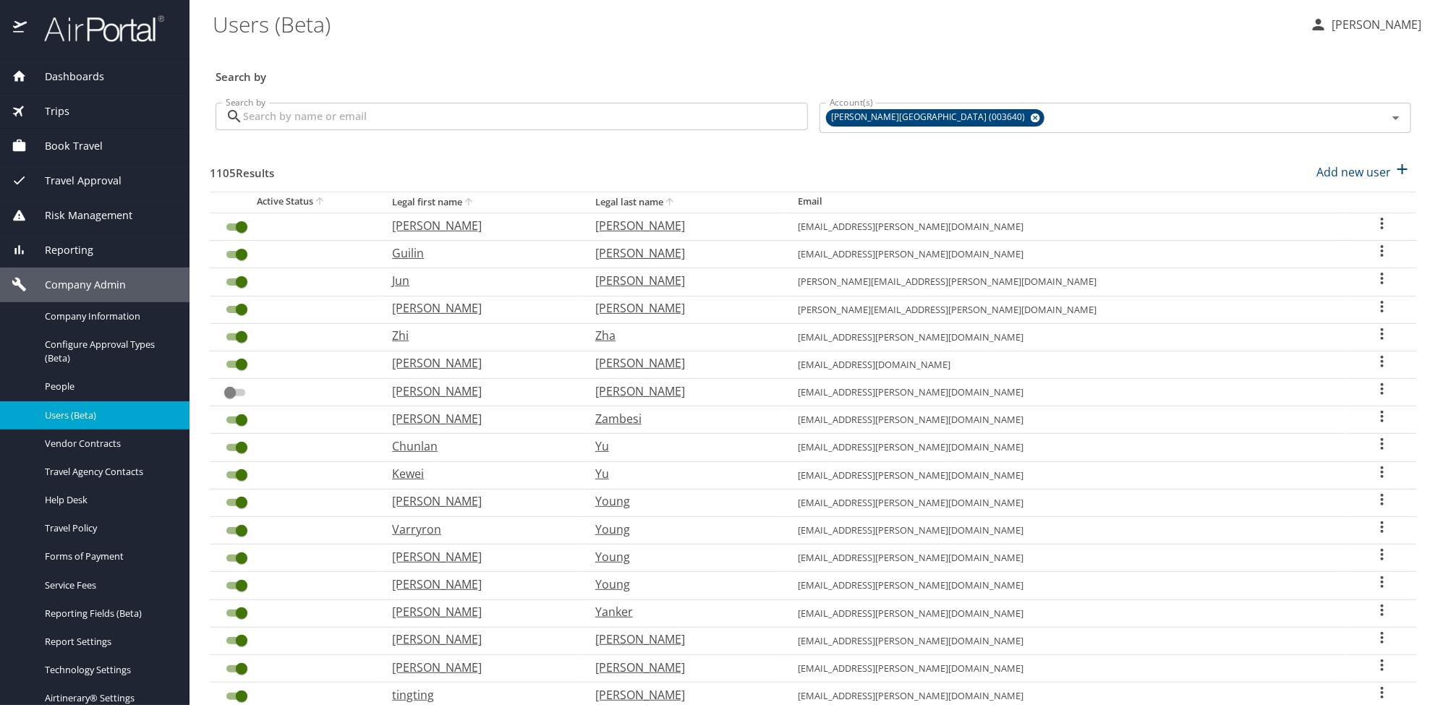
click at [356, 124] on input "Search by" at bounding box center [525, 116] width 565 height 27
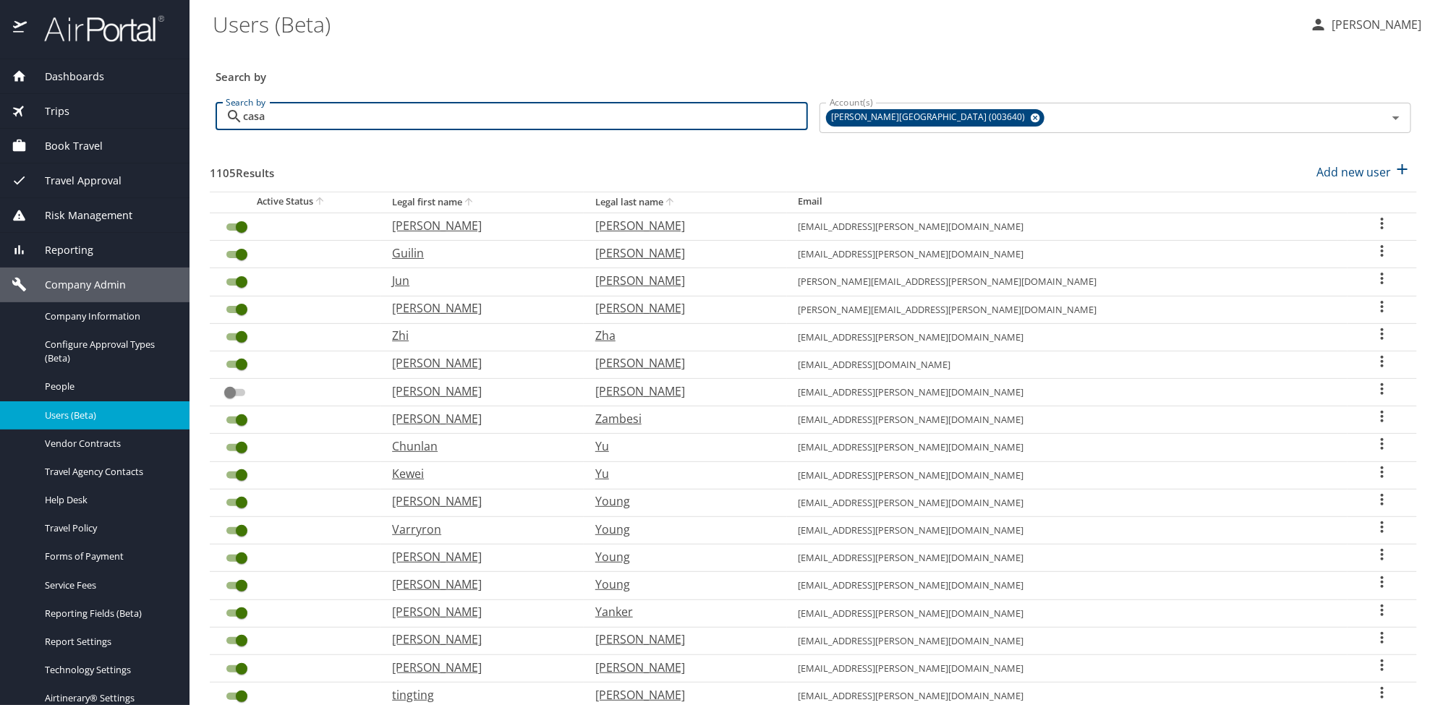
type input "casa"
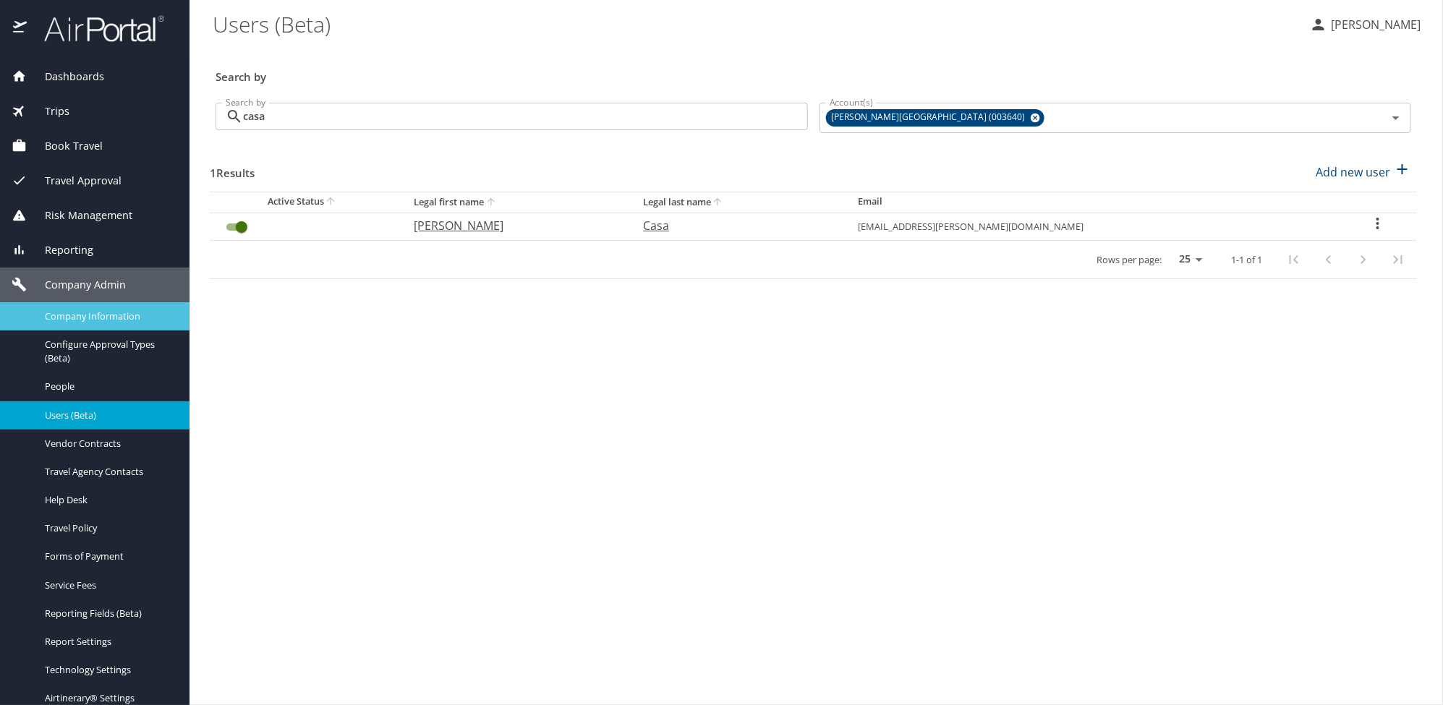
click at [76, 318] on span "Company Information" at bounding box center [108, 317] width 127 height 14
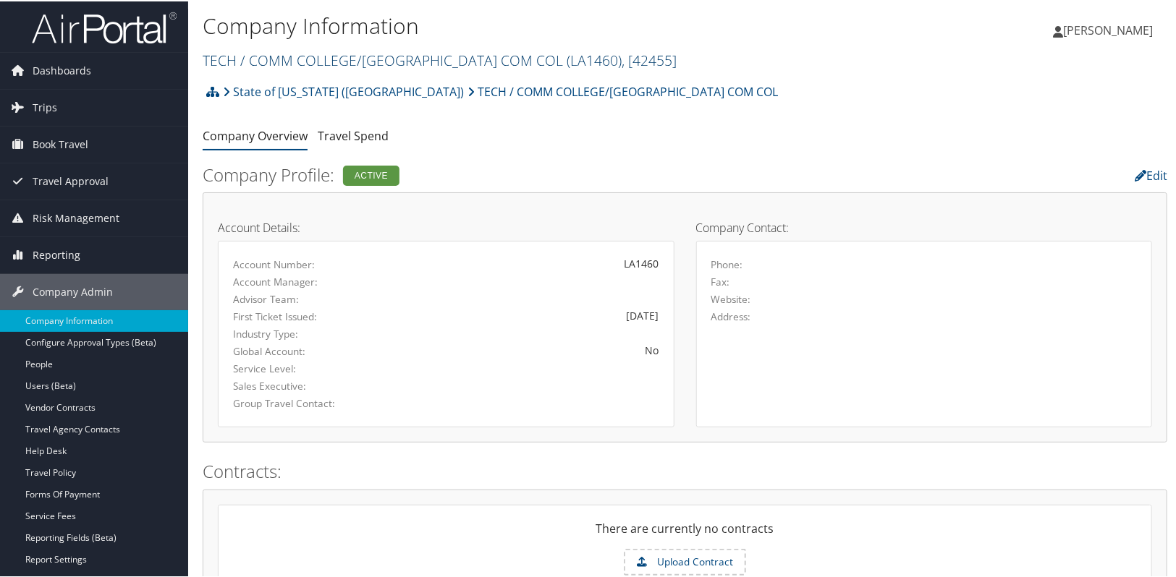
click at [295, 67] on link "TECH / COMM COLLEGE/[GEOGRAPHIC_DATA] COM COL ( LA1460 ) , [ 42455 ]" at bounding box center [440, 59] width 474 height 20
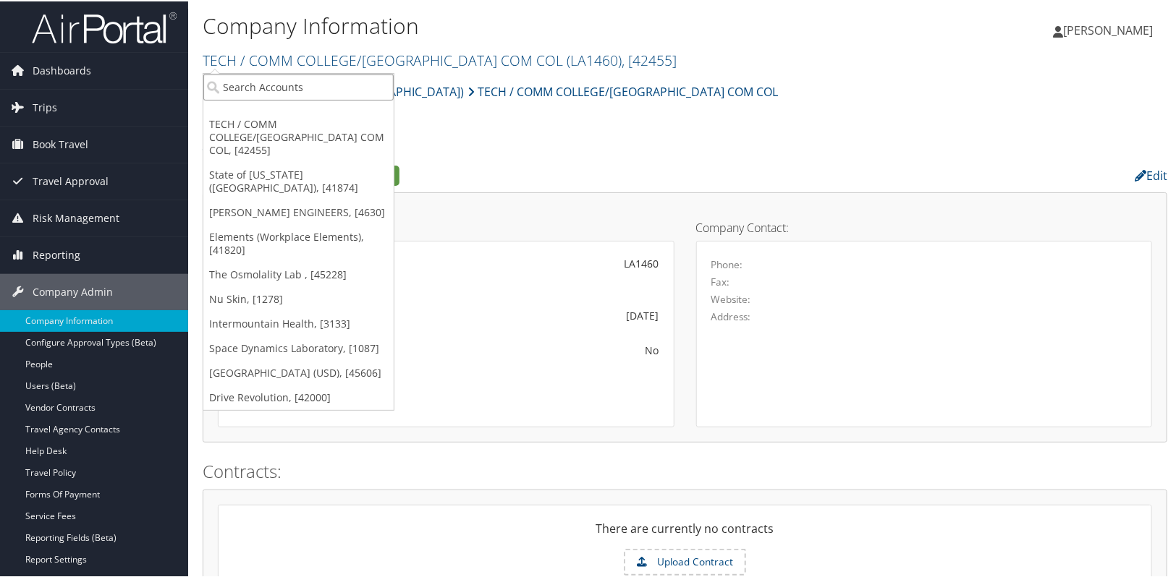
click at [276, 75] on input "search" at bounding box center [298, 85] width 190 height 27
type input "lsi"
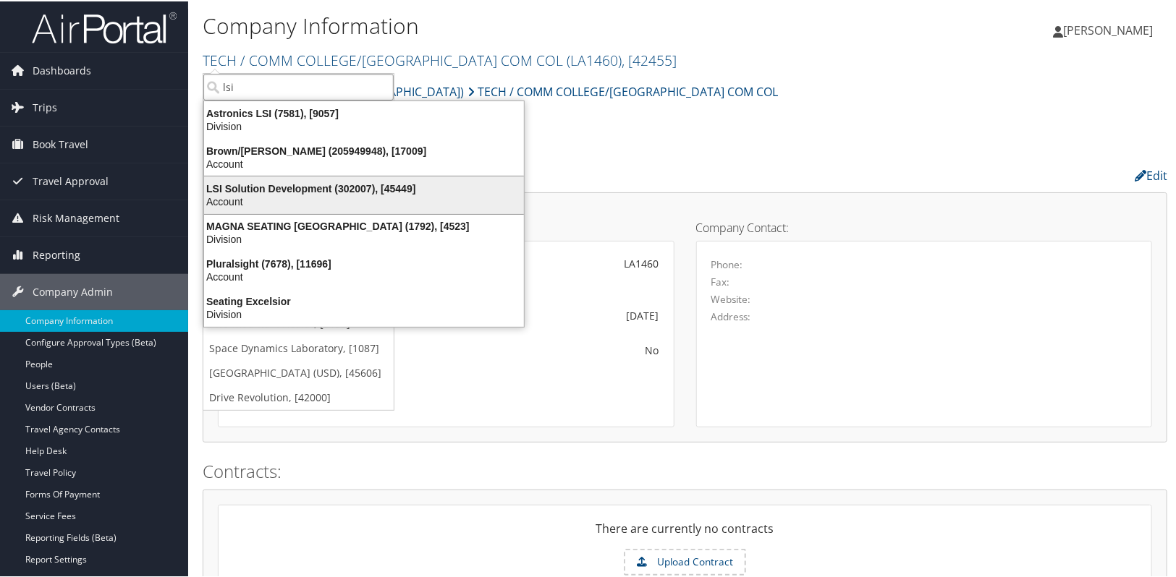
click at [283, 184] on div "LSI Solution Development (302007), [45449]" at bounding box center [363, 187] width 337 height 13
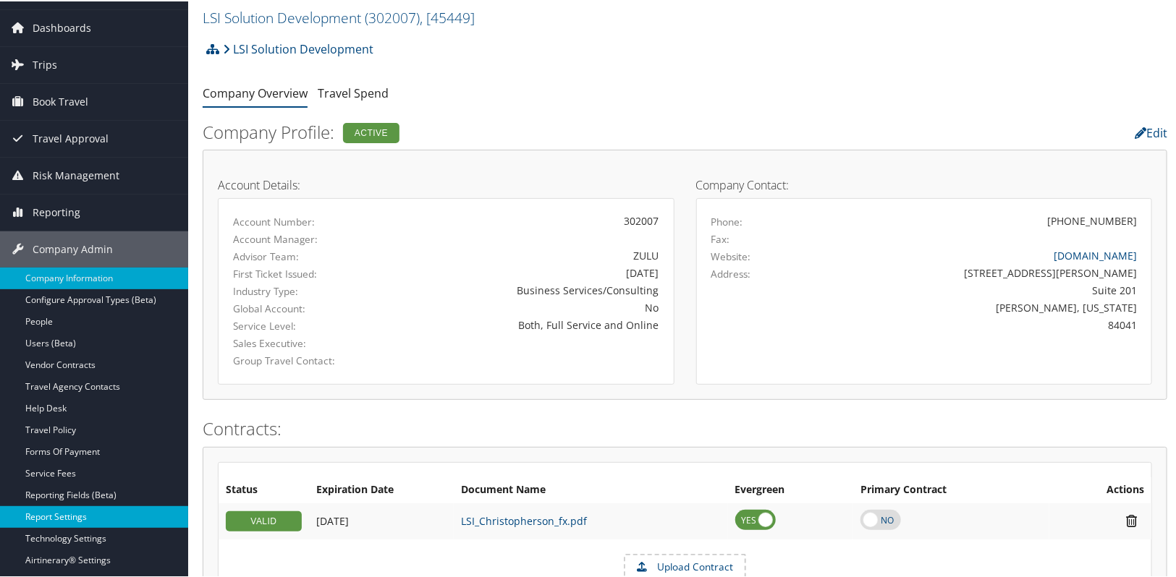
scroll to position [65, 0]
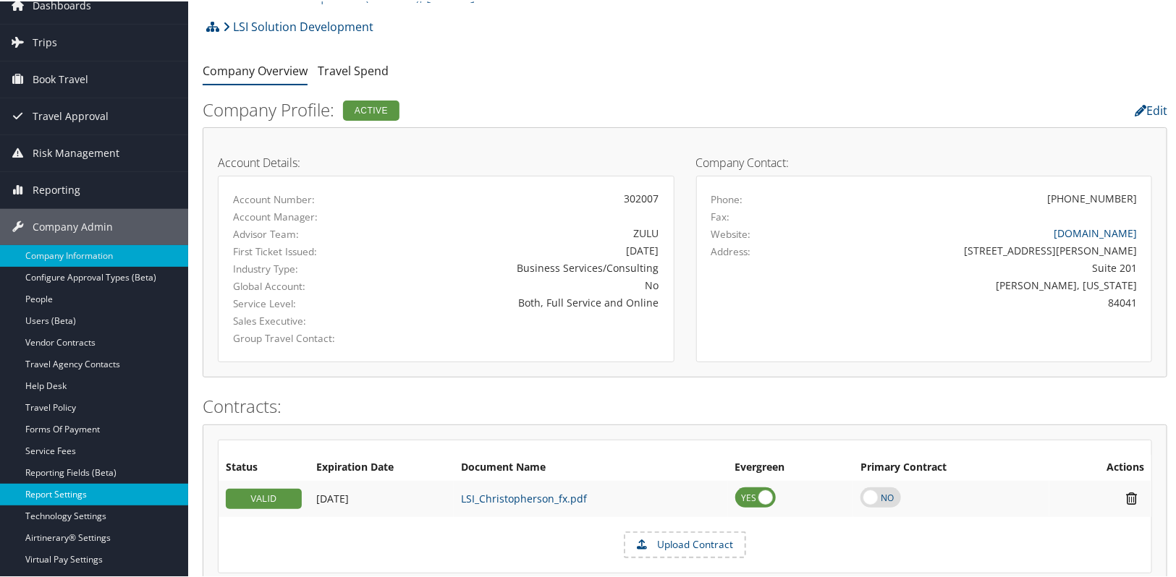
click at [72, 499] on link "Report Settings" at bounding box center [94, 494] width 188 height 22
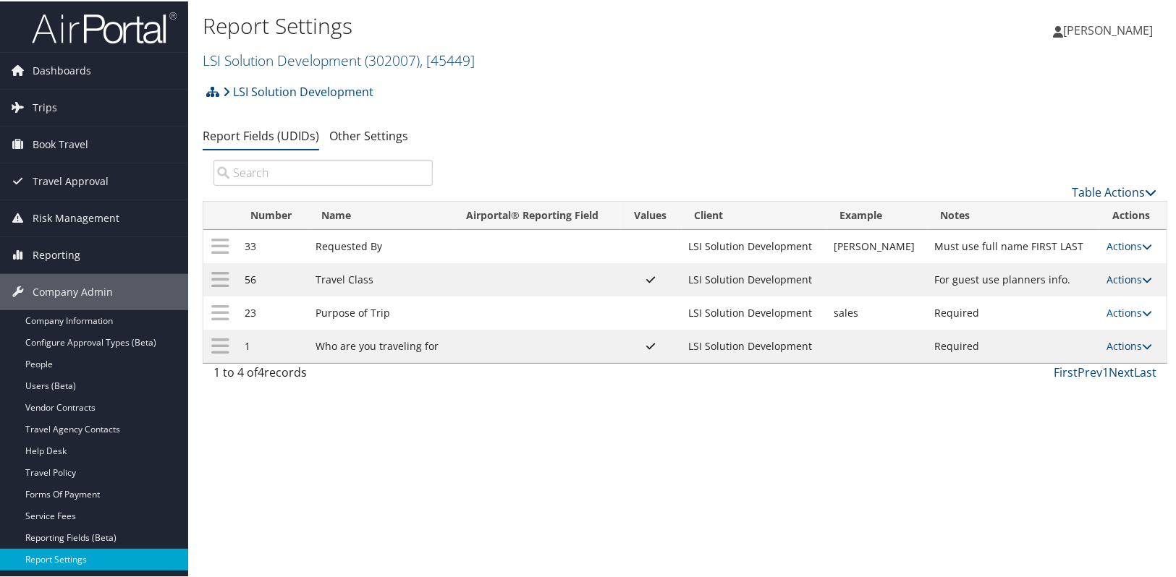
click at [1126, 279] on link "Actions" at bounding box center [1129, 278] width 46 height 14
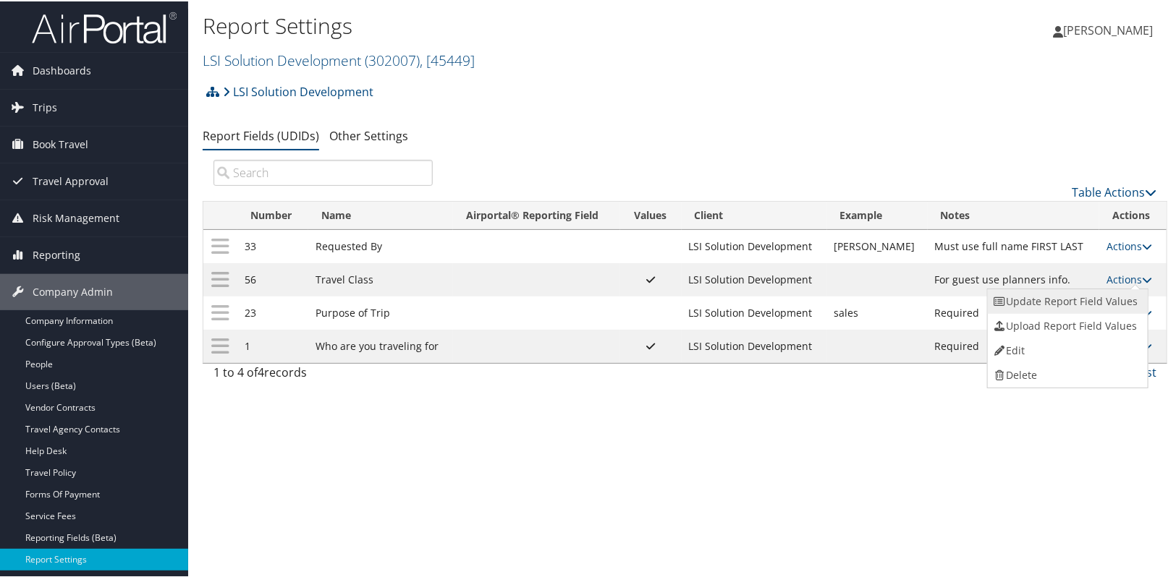
click at [1093, 297] on link "Update Report Field Values" at bounding box center [1066, 300] width 156 height 25
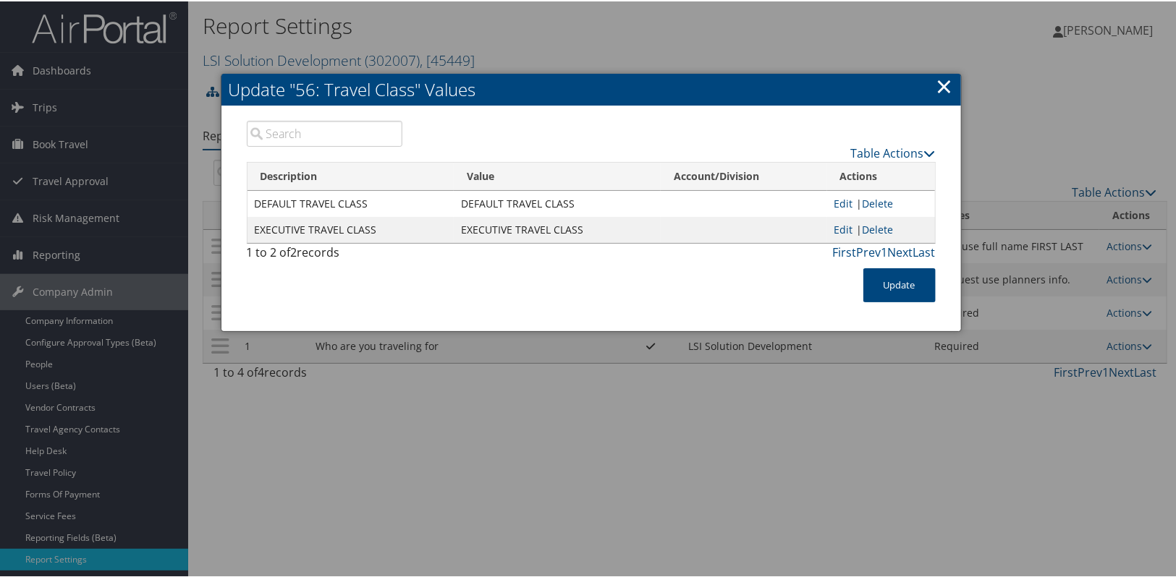
click at [941, 85] on link "×" at bounding box center [944, 84] width 17 height 29
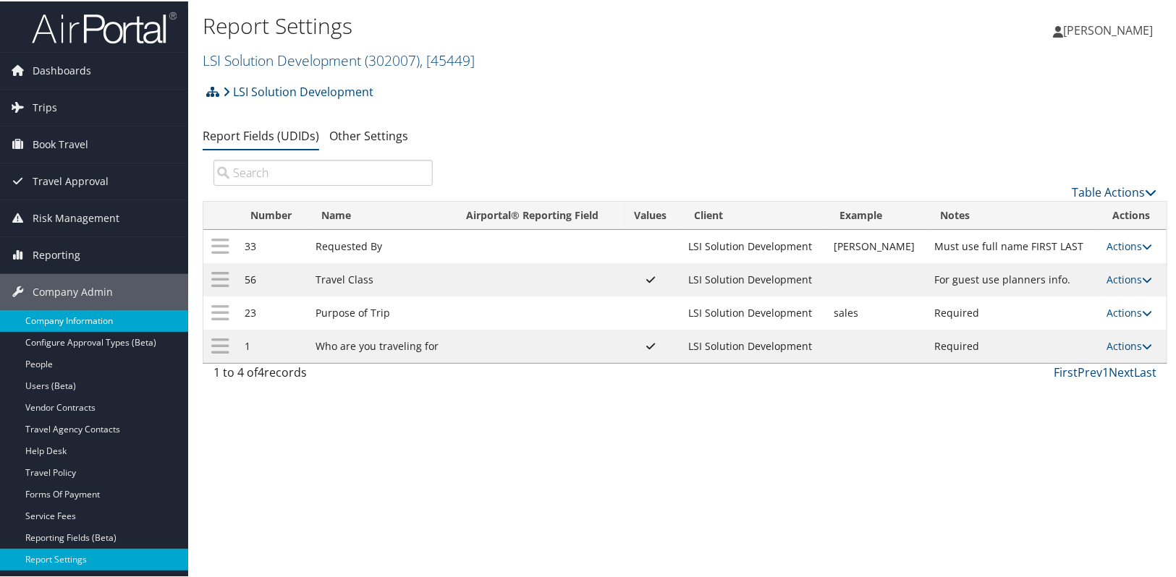
click at [91, 315] on link "Company Information" at bounding box center [94, 320] width 188 height 22
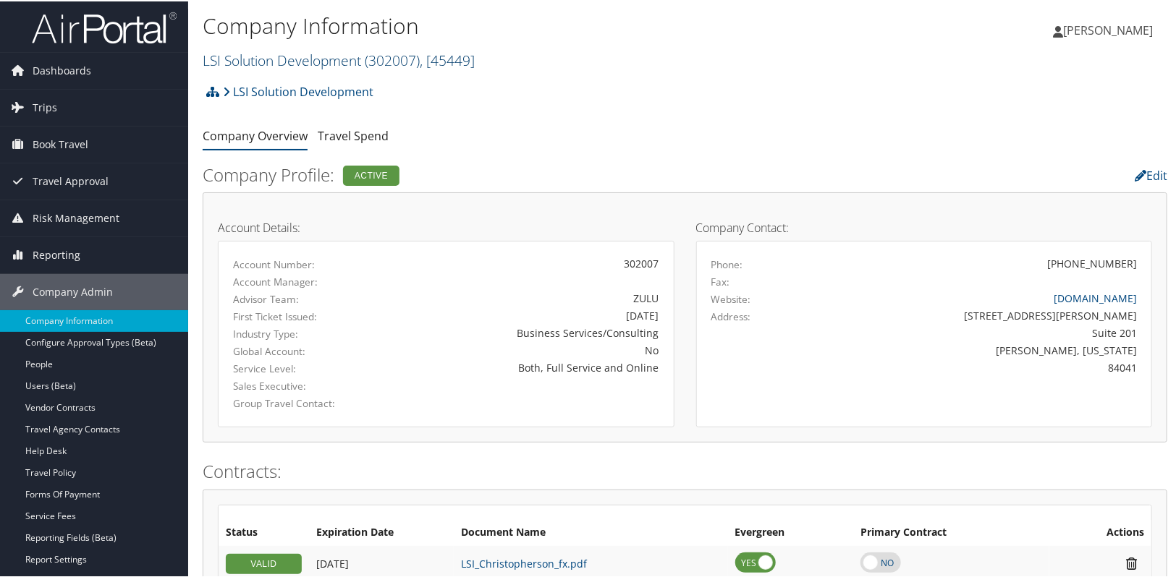
click at [325, 61] on link "LSI Solution Development ( 302007 ) , [ 45449 ]" at bounding box center [339, 59] width 272 height 20
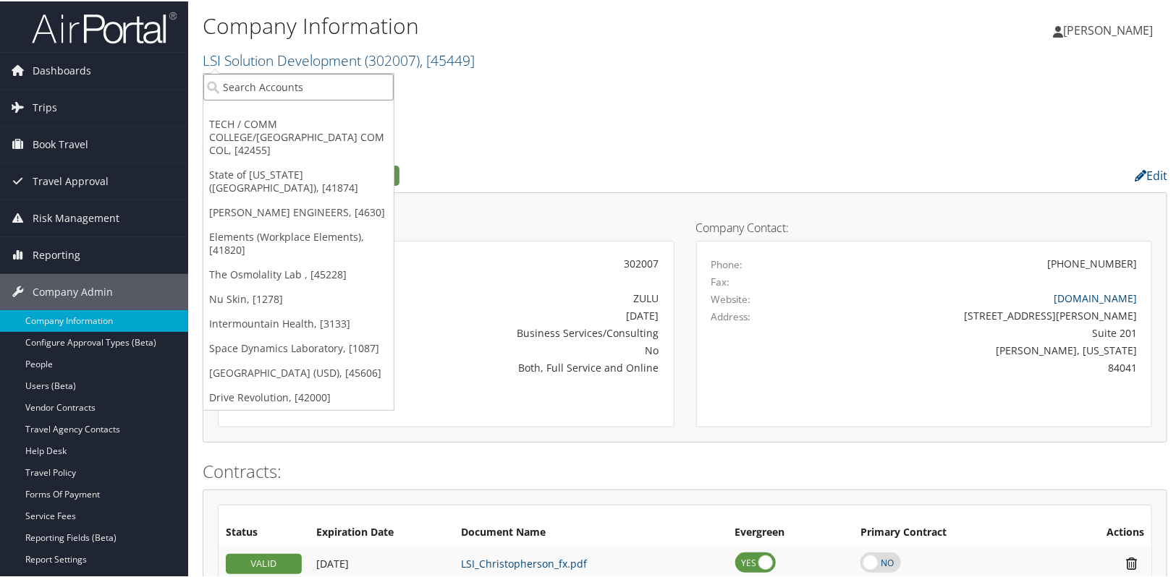
click at [245, 92] on input "search" at bounding box center [298, 85] width 190 height 27
type input "eastern"
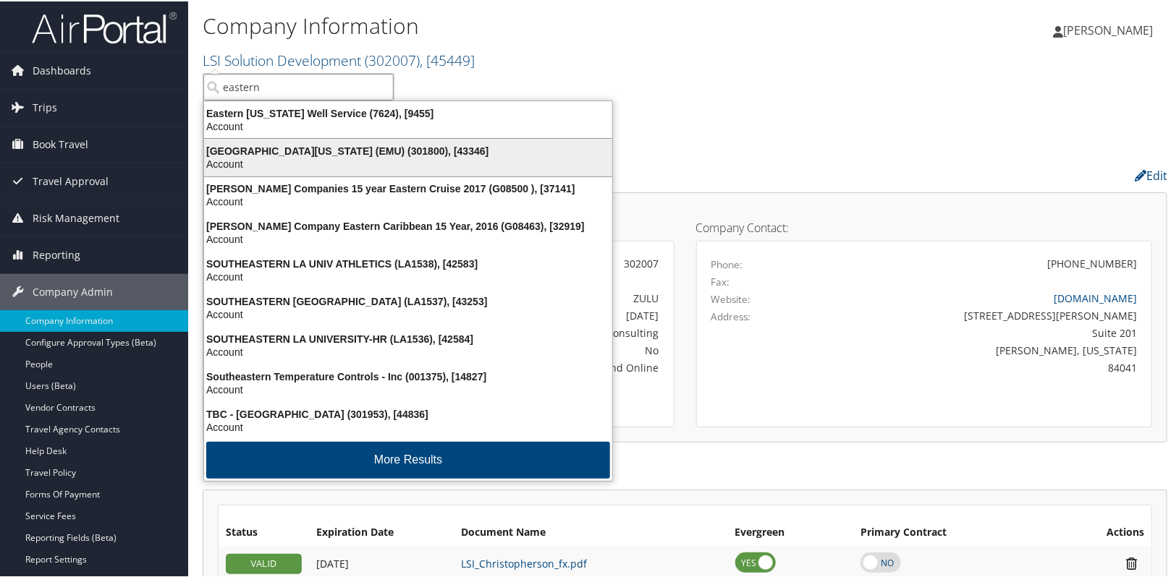
click at [294, 159] on div "Account" at bounding box center [407, 162] width 425 height 13
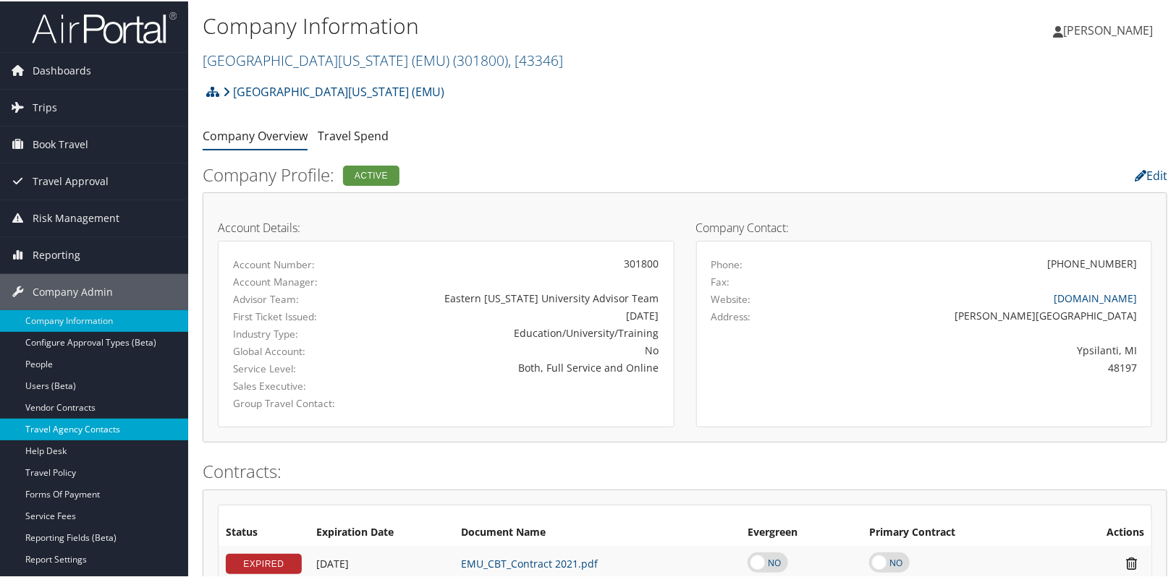
click at [124, 420] on link "Travel Agency Contacts" at bounding box center [94, 428] width 188 height 22
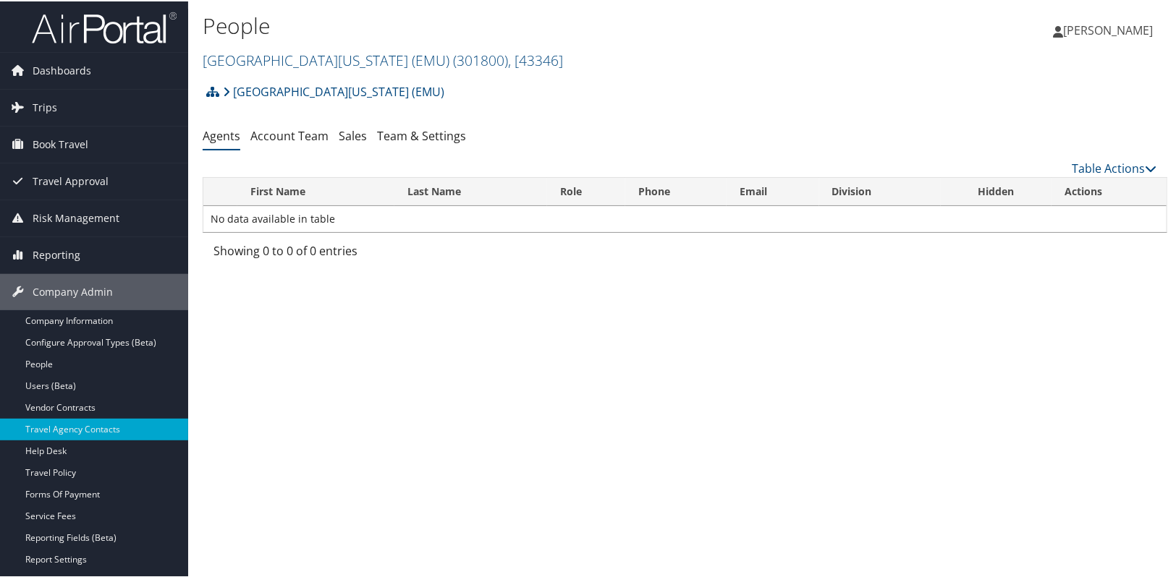
click at [297, 118] on div "[GEOGRAPHIC_DATA][US_STATE] (EMU) Account Structure [GEOGRAPHIC_DATA][US_STATE]…" at bounding box center [685, 171] width 964 height 190
click at [292, 135] on link "Account Team" at bounding box center [289, 135] width 78 height 16
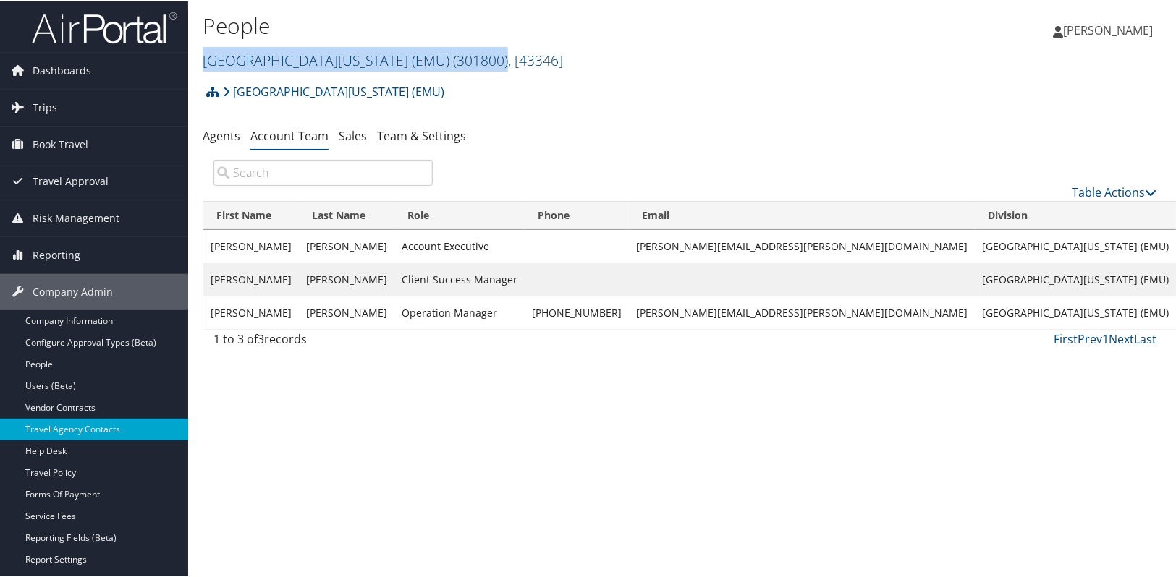
drag, startPoint x: 203, startPoint y: 59, endPoint x: 474, endPoint y: 64, distance: 271.4
click at [474, 64] on link "[GEOGRAPHIC_DATA][US_STATE] (EMU) ( 301800 ) , [ 43346 ]" at bounding box center [383, 59] width 360 height 20
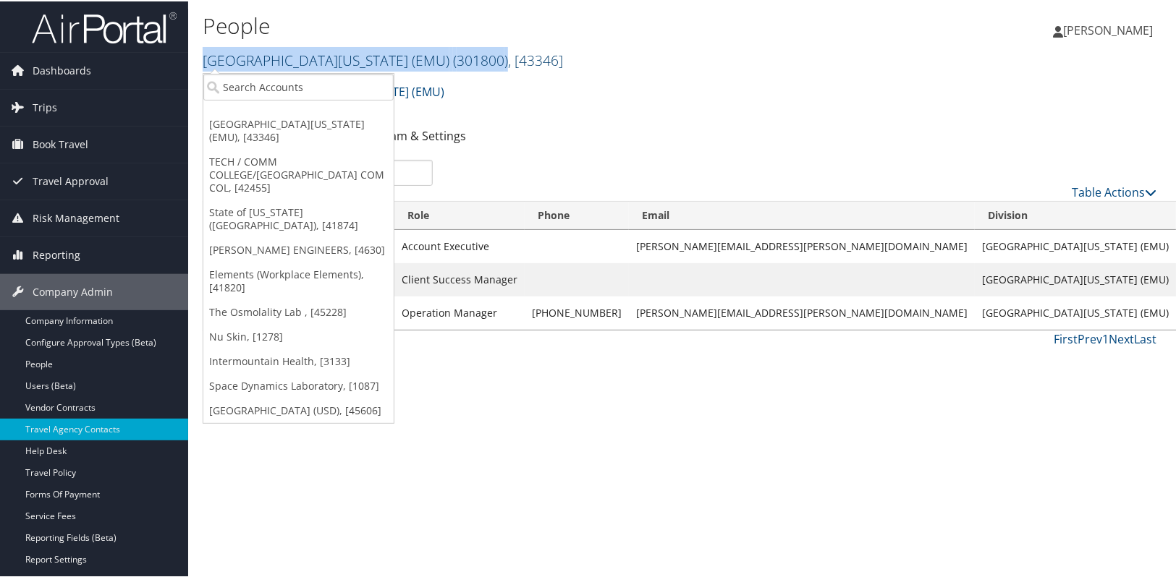
copy link "[GEOGRAPHIC_DATA][US_STATE] (EMU) ( 301800 )"
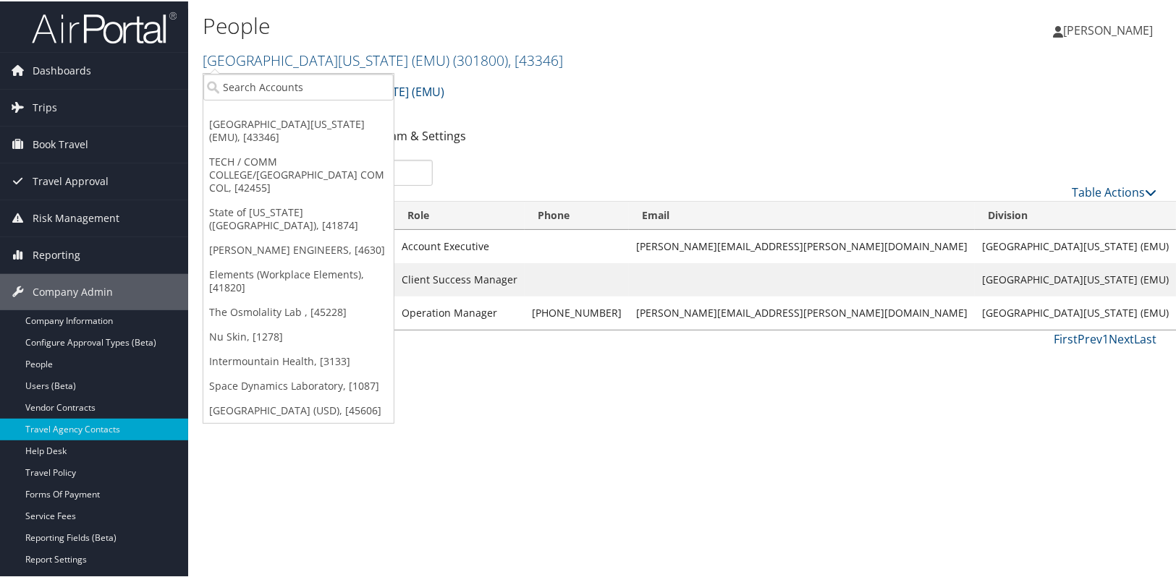
click at [501, 391] on div "People [GEOGRAPHIC_DATA][US_STATE] (EMU) ( 301800 ) , [ 43346 ] [GEOGRAPHIC_DAT…" at bounding box center [684, 288] width 993 height 577
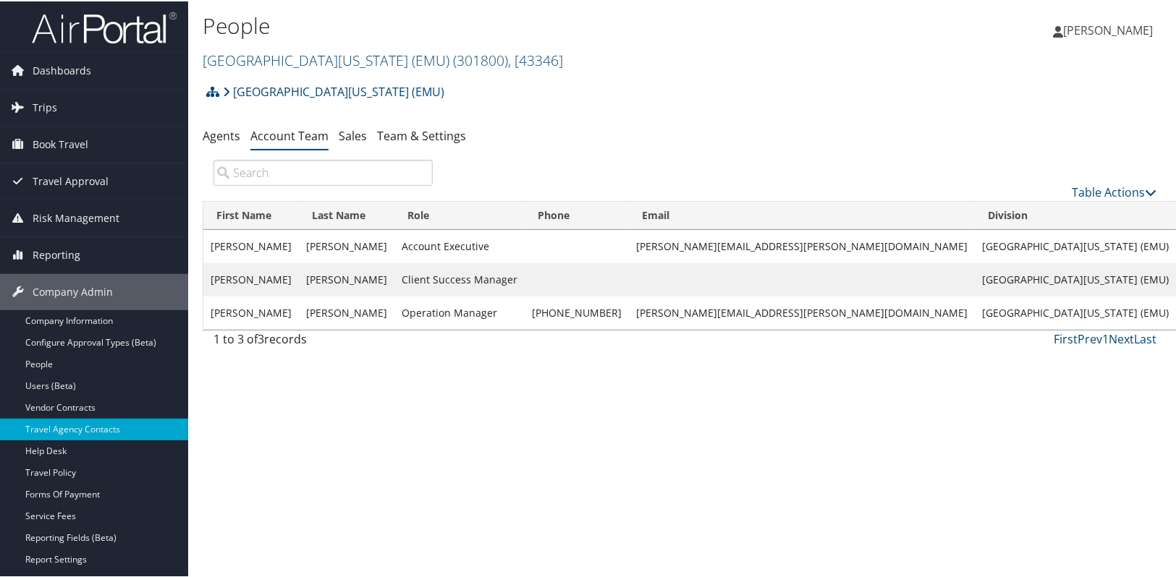
click at [679, 361] on div "People [GEOGRAPHIC_DATA][US_STATE] (EMU) ( 301800 ) , [ 43346 ] [GEOGRAPHIC_DAT…" at bounding box center [684, 288] width 993 height 577
click at [787, 69] on h2 "[GEOGRAPHIC_DATA][US_STATE] (EMU) ( 301800 ) , [ 43346 ]" at bounding box center [527, 58] width 648 height 25
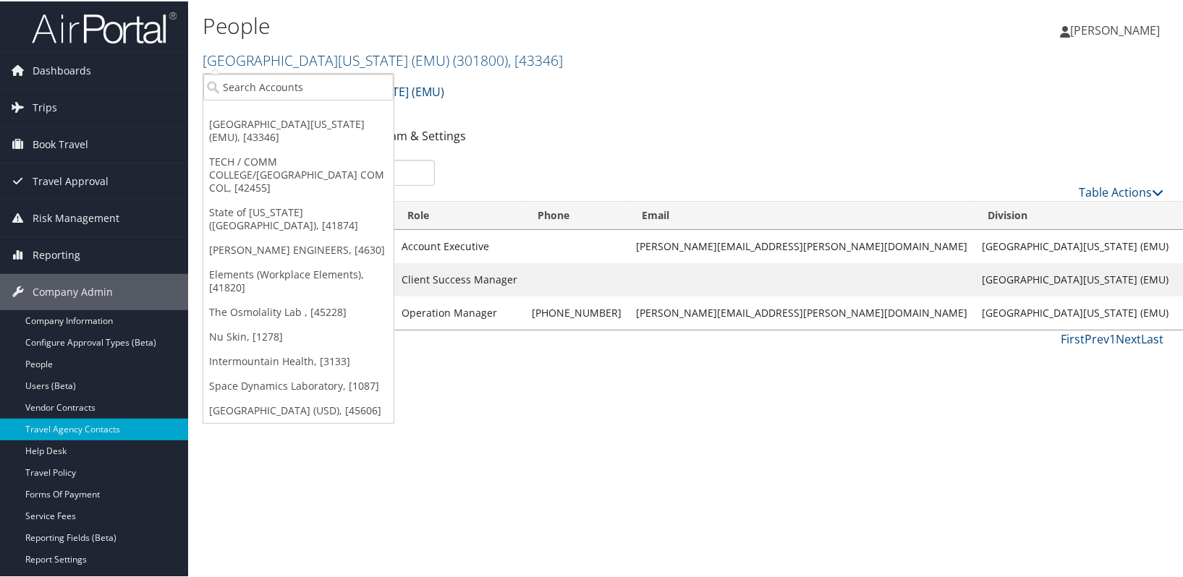
click at [444, 463] on div "People [GEOGRAPHIC_DATA][US_STATE] (EMU) ( 301800 ) , [ 43346 ] [GEOGRAPHIC_DAT…" at bounding box center [688, 288] width 1001 height 577
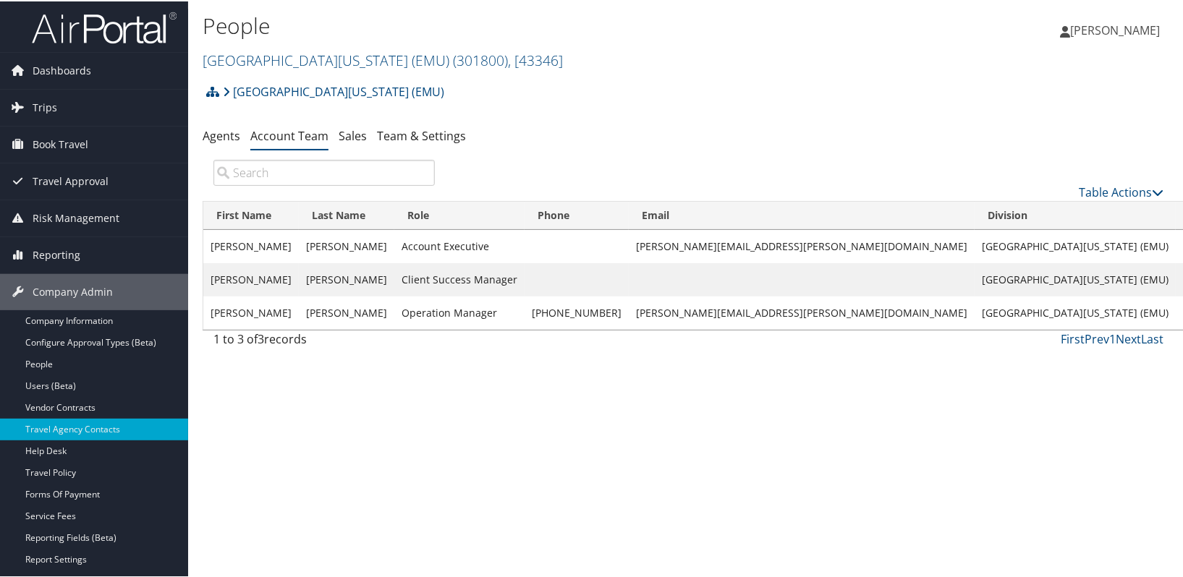
click at [482, 504] on div "People [GEOGRAPHIC_DATA][US_STATE] (EMU) ( 301800 ) , [ 43346 ] [GEOGRAPHIC_DAT…" at bounding box center [688, 288] width 1001 height 577
click at [482, 504] on div "People Eastern Michigan University (EMU) ( 301800 ) , [ 43346 ] Eastern Michiga…" at bounding box center [688, 288] width 1001 height 577
click at [111, 321] on link "Company Information" at bounding box center [94, 320] width 188 height 22
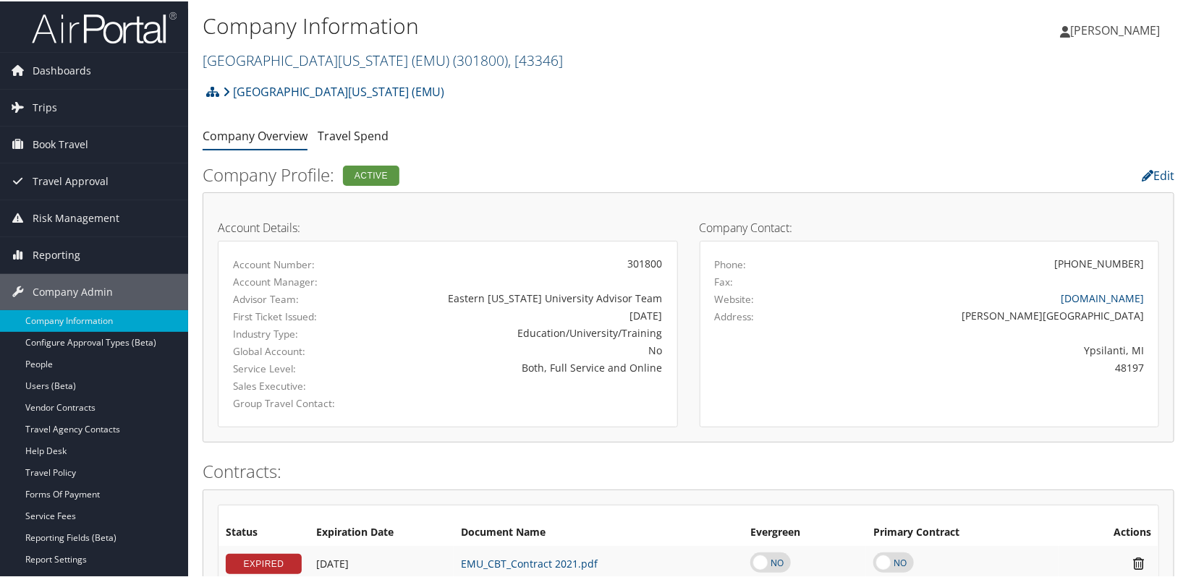
click at [263, 58] on link "Eastern Michigan University (EMU) ( 301800 ) , [ 43346 ]" at bounding box center [383, 59] width 360 height 20
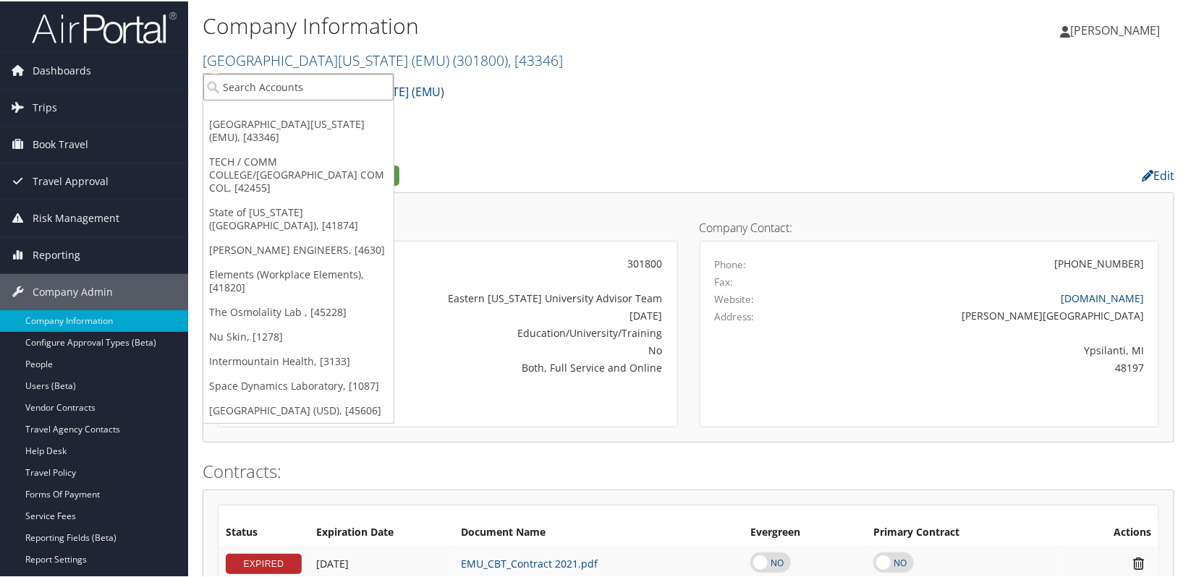
click at [256, 90] on input "search" at bounding box center [298, 85] width 190 height 27
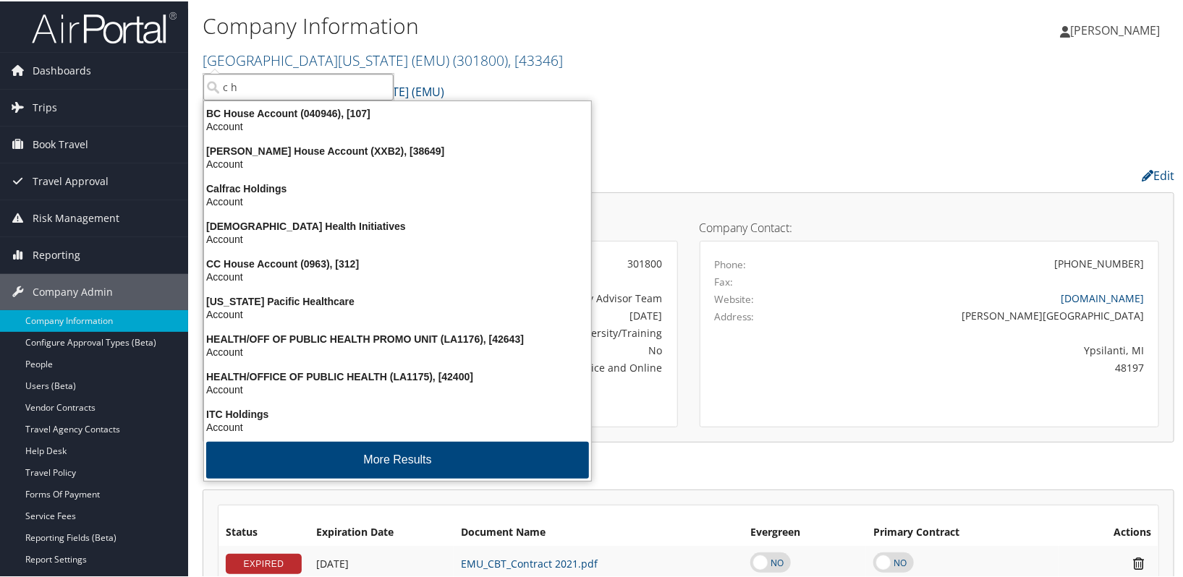
type input "c h"
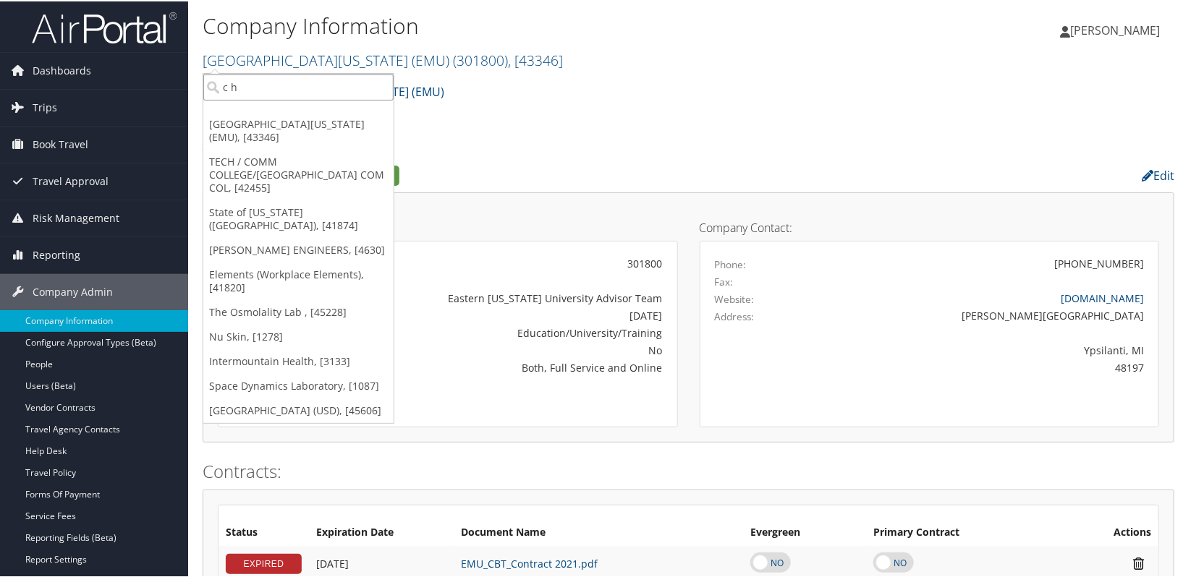
click at [257, 85] on input "c h" at bounding box center [298, 85] width 190 height 27
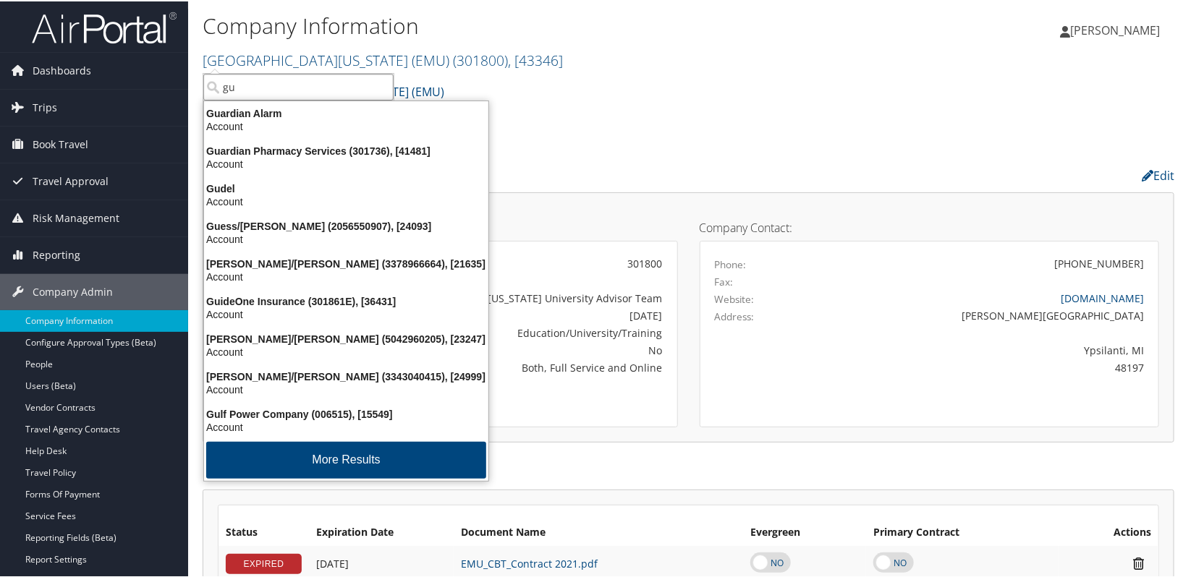
type input "g"
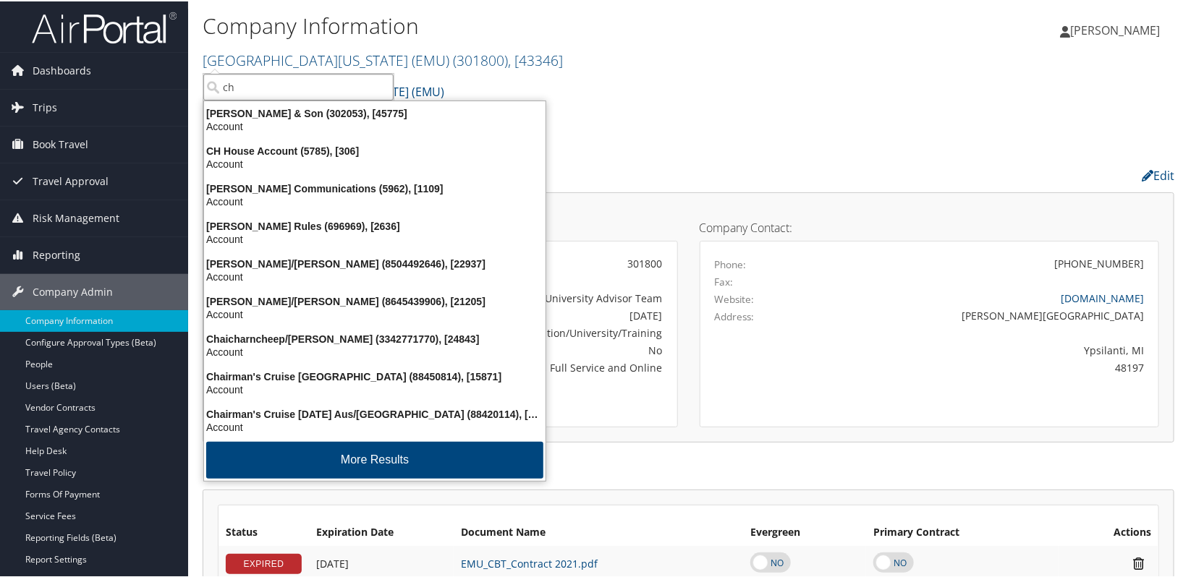
type input "c"
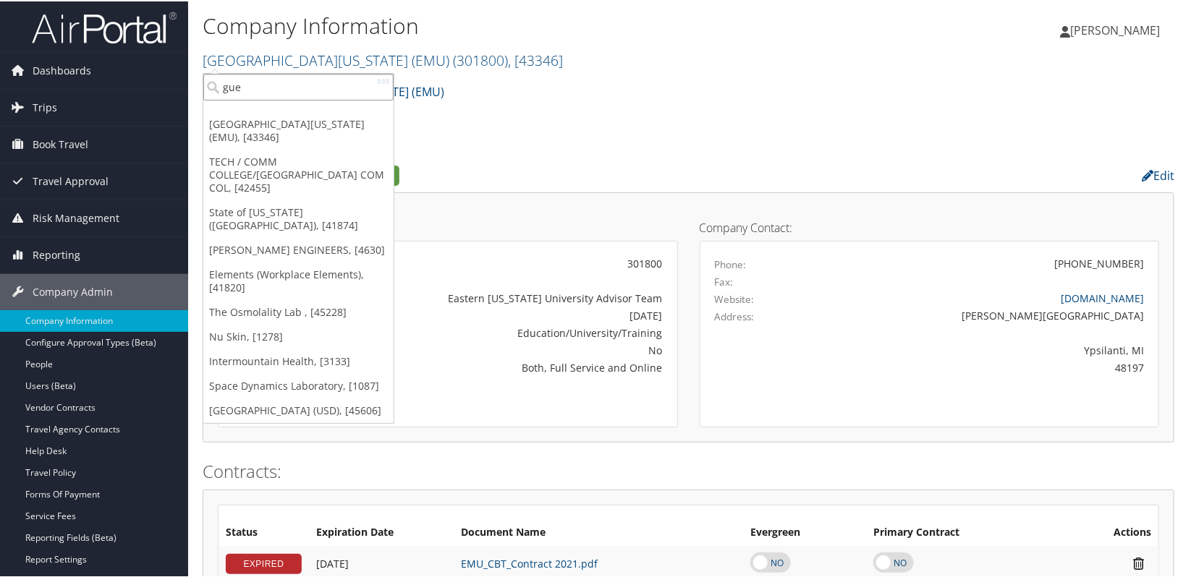
type input "guen"
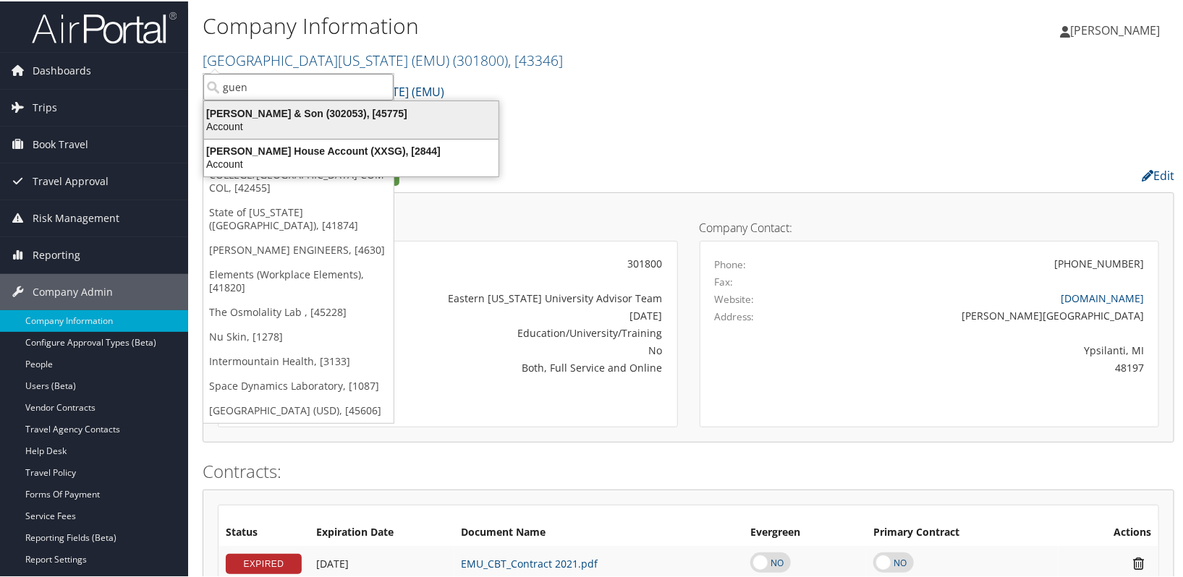
click at [216, 122] on div "Account" at bounding box center [351, 125] width 312 height 13
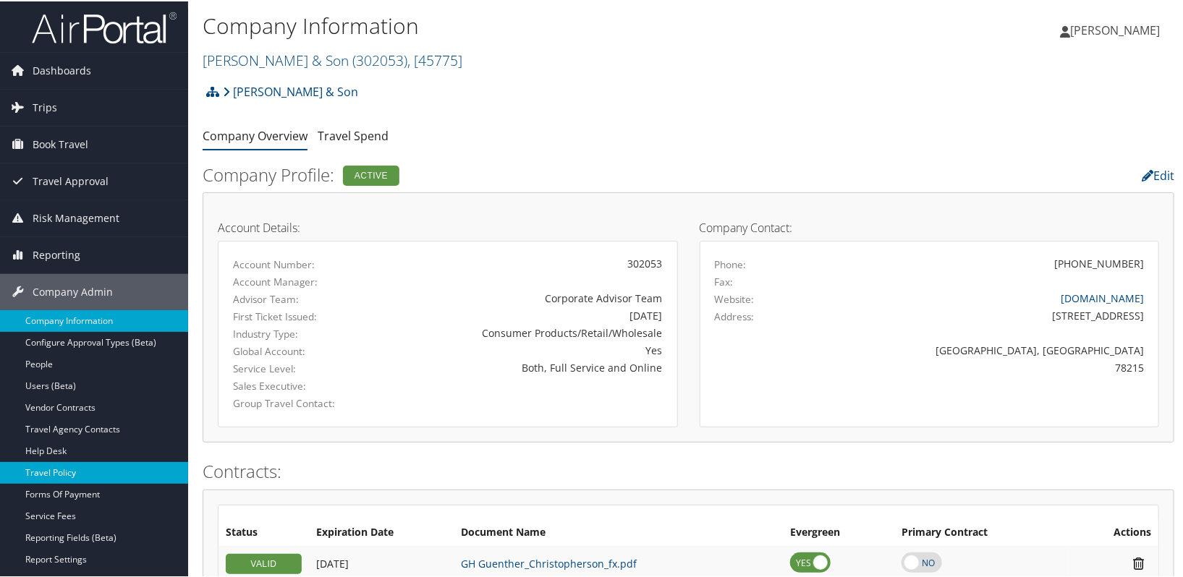
click at [71, 475] on link "Travel Policy" at bounding box center [94, 472] width 188 height 22
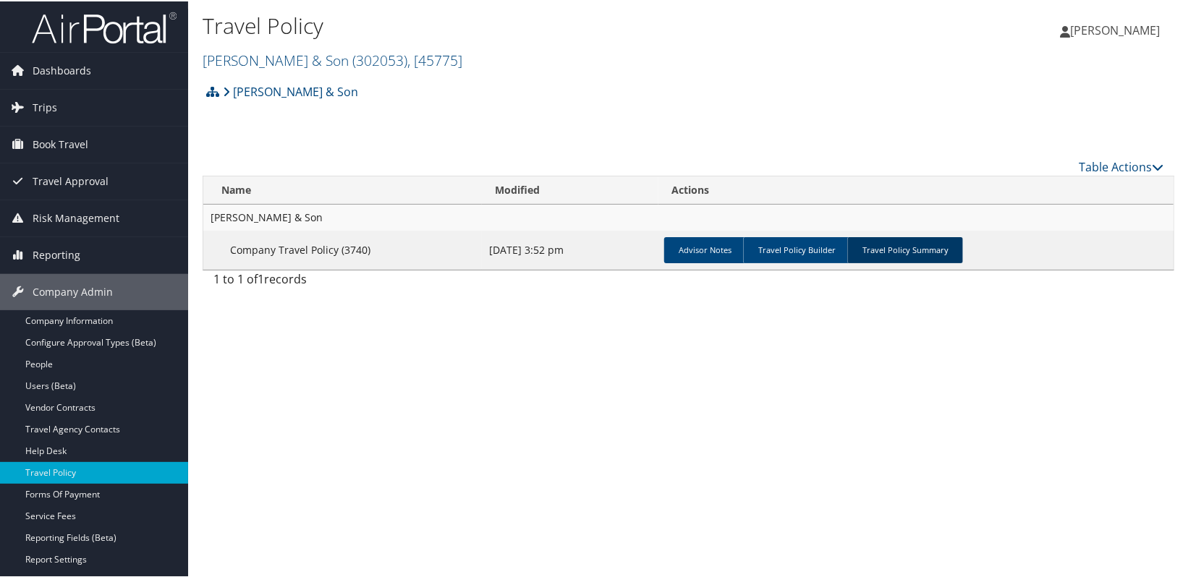
click at [913, 260] on link "Travel Policy Summary" at bounding box center [905, 249] width 116 height 26
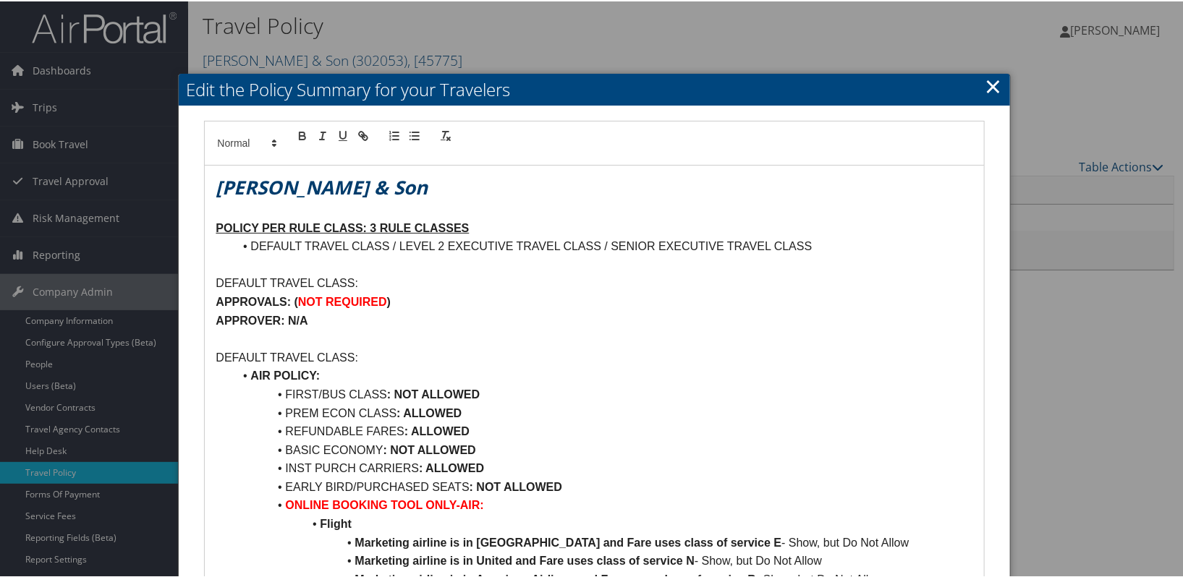
click at [994, 88] on link "×" at bounding box center [993, 84] width 17 height 29
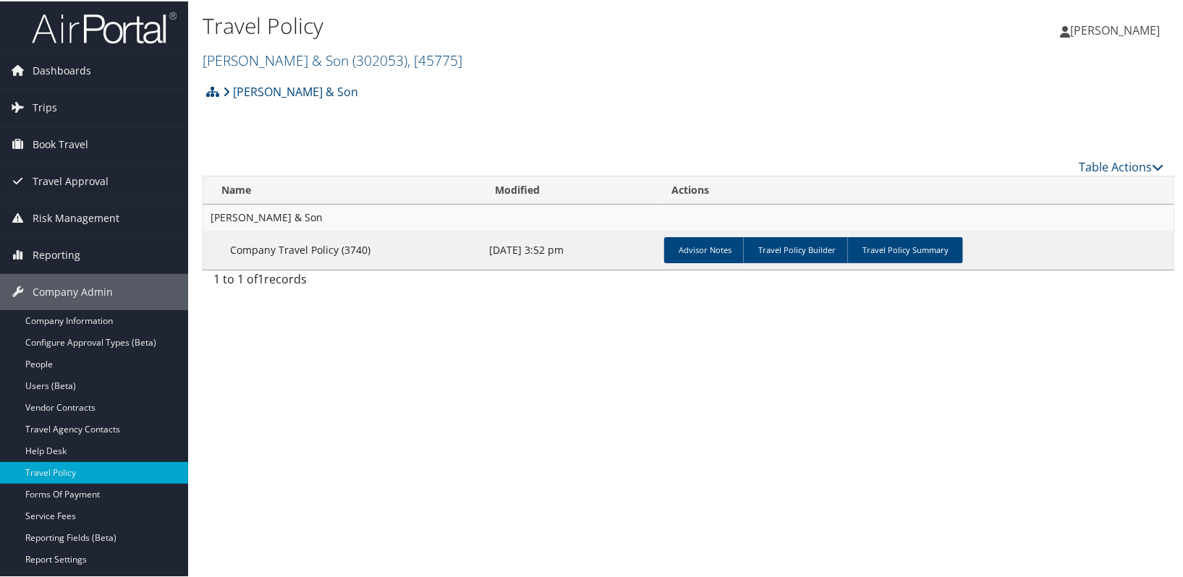
click at [823, 51] on div "[PERSON_NAME] [PERSON_NAME] My Settings Travel Agency Contacts Log Consulting T…" at bounding box center [990, 35] width 396 height 56
click at [130, 313] on link "Company Information" at bounding box center [94, 320] width 188 height 22
